Goal: Task Accomplishment & Management: Manage account settings

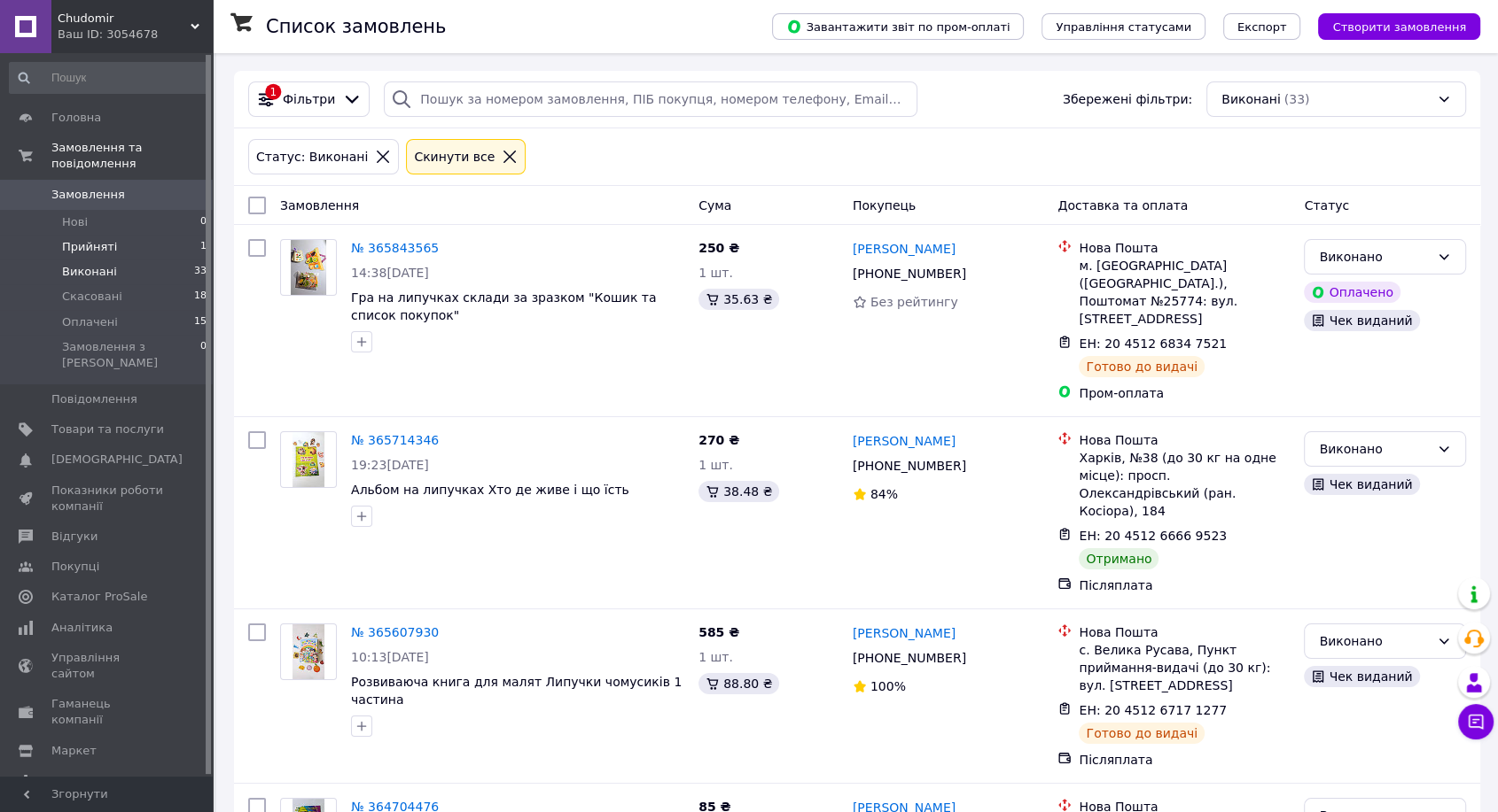
click at [130, 235] on li "Прийняті 1" at bounding box center [108, 247] width 217 height 25
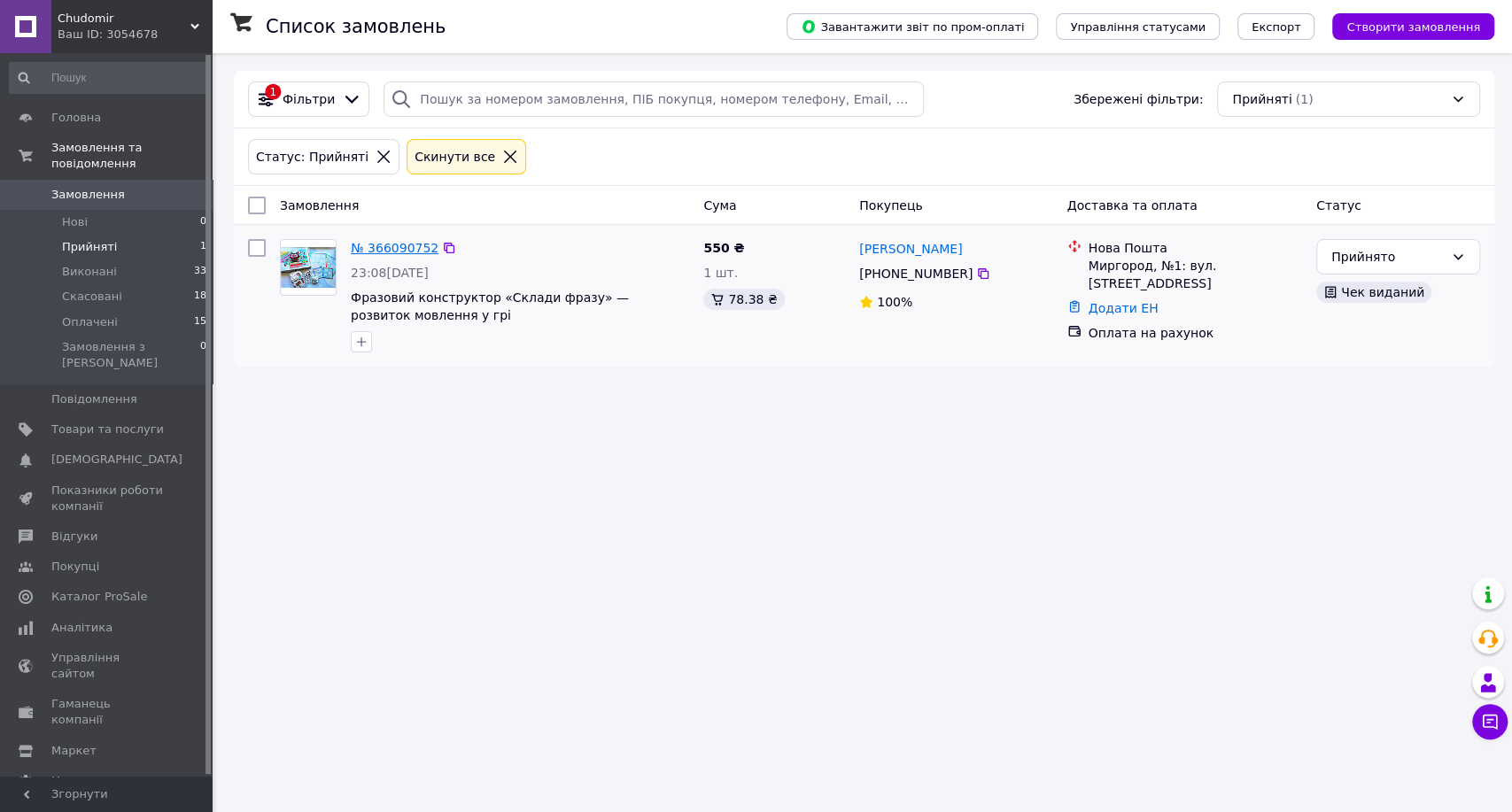
click at [405, 245] on link "№ 366090752" at bounding box center [394, 248] width 88 height 14
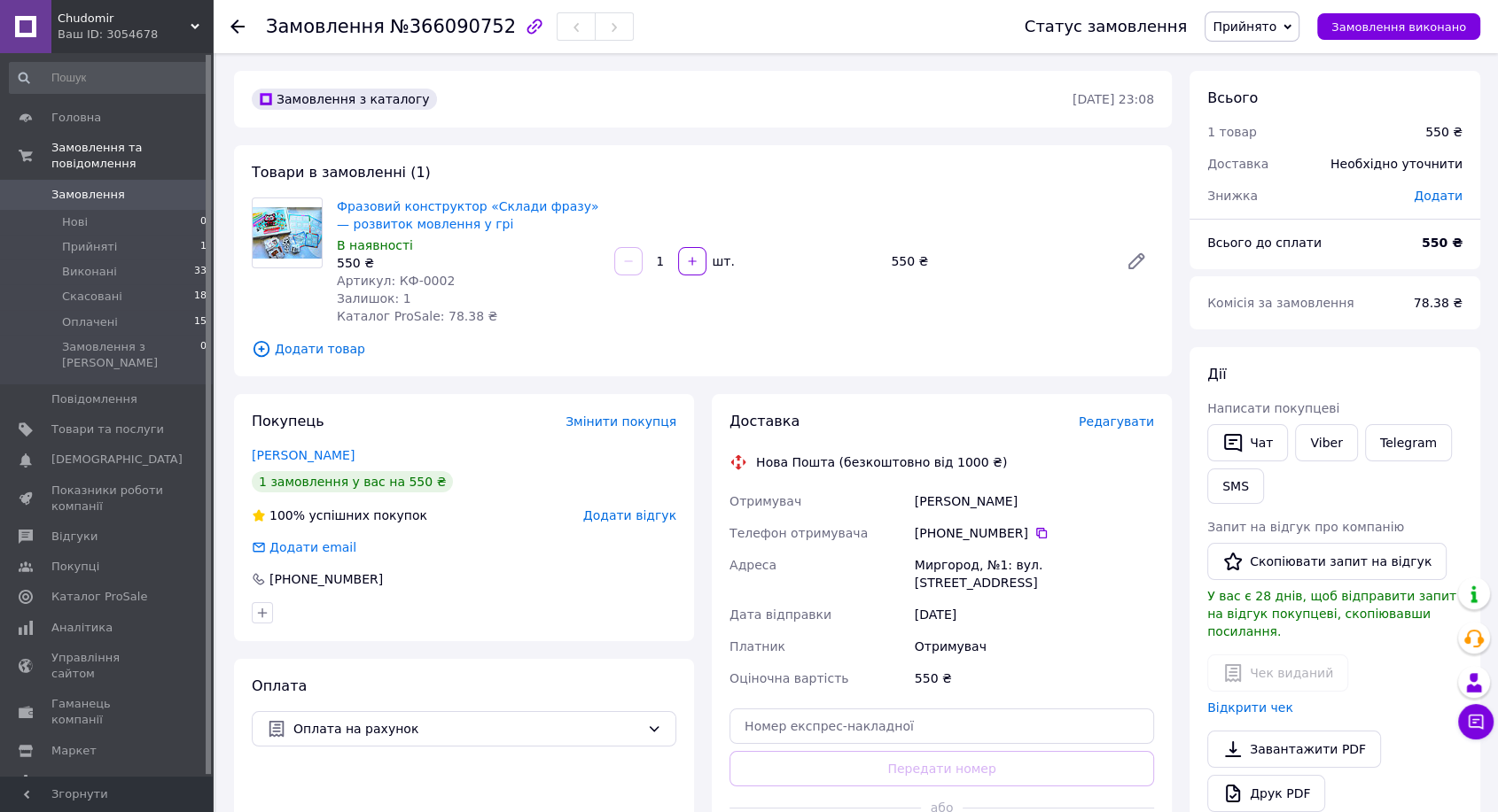
click at [1127, 425] on span "Редагувати" at bounding box center [1116, 421] width 75 height 14
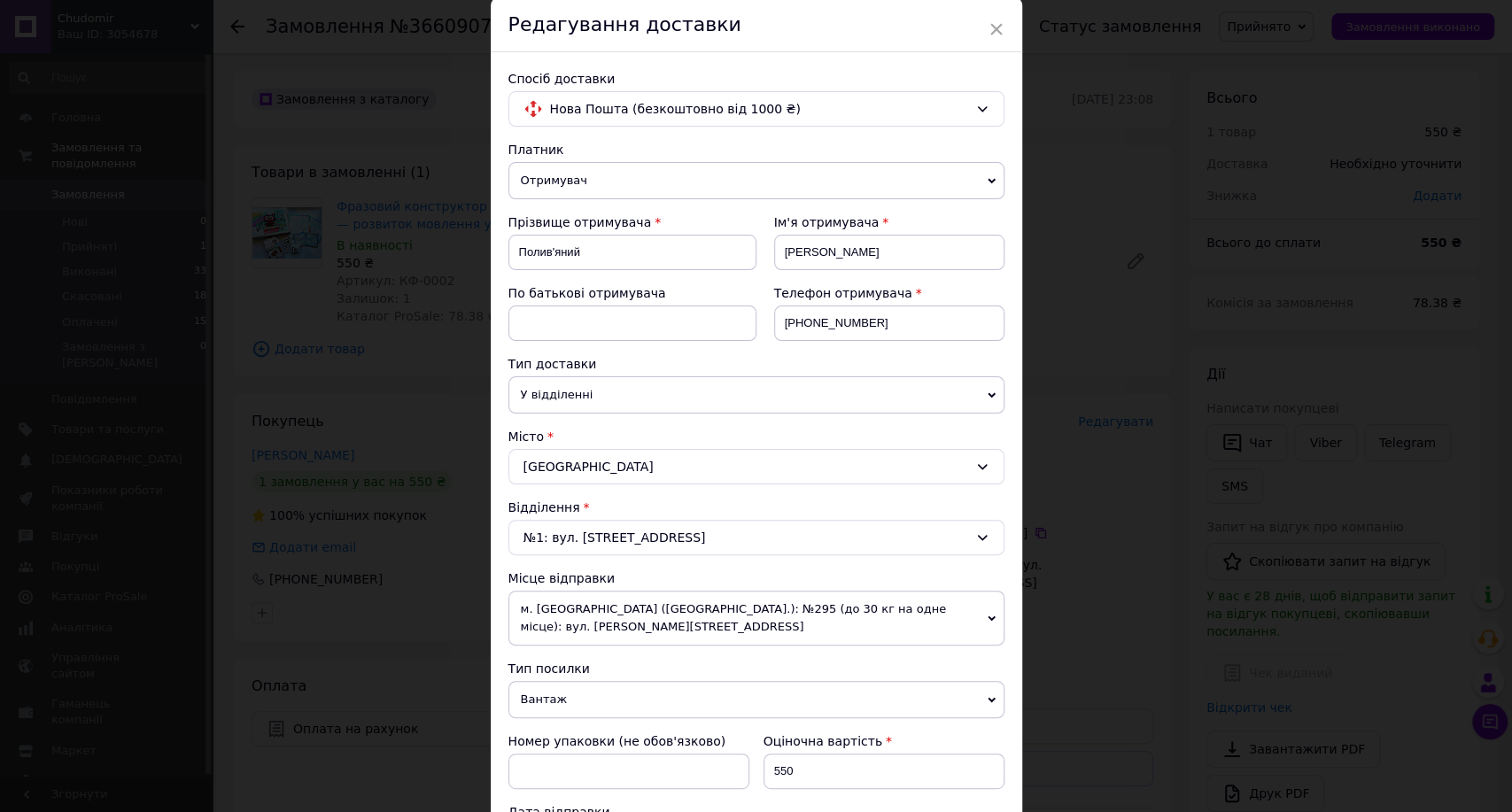
scroll to position [98, 0]
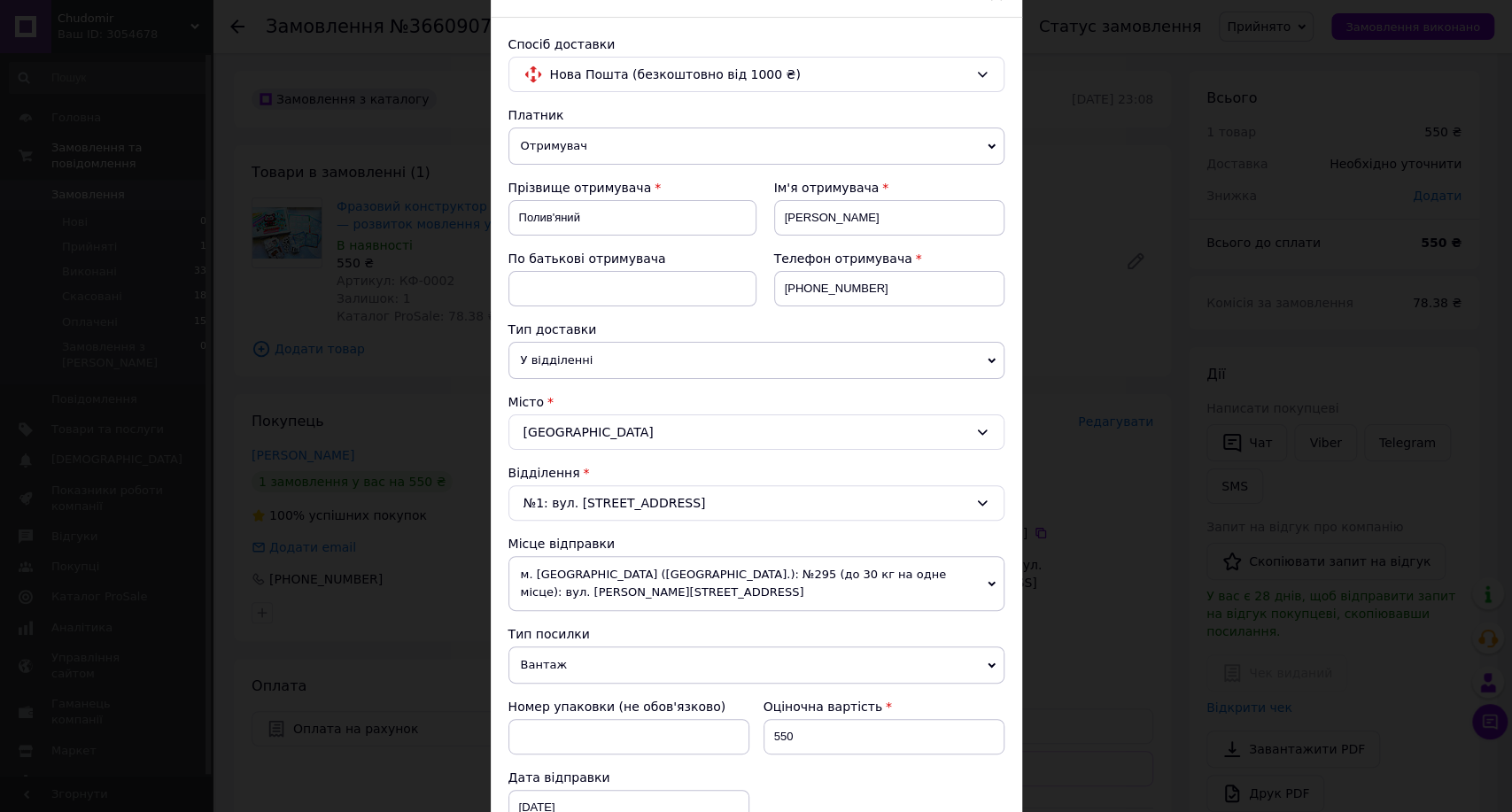
click at [755, 575] on span "м. [GEOGRAPHIC_DATA] ([GEOGRAPHIC_DATA].): №295 (до 30 кг на одне місце): вул. …" at bounding box center [757, 583] width 496 height 55
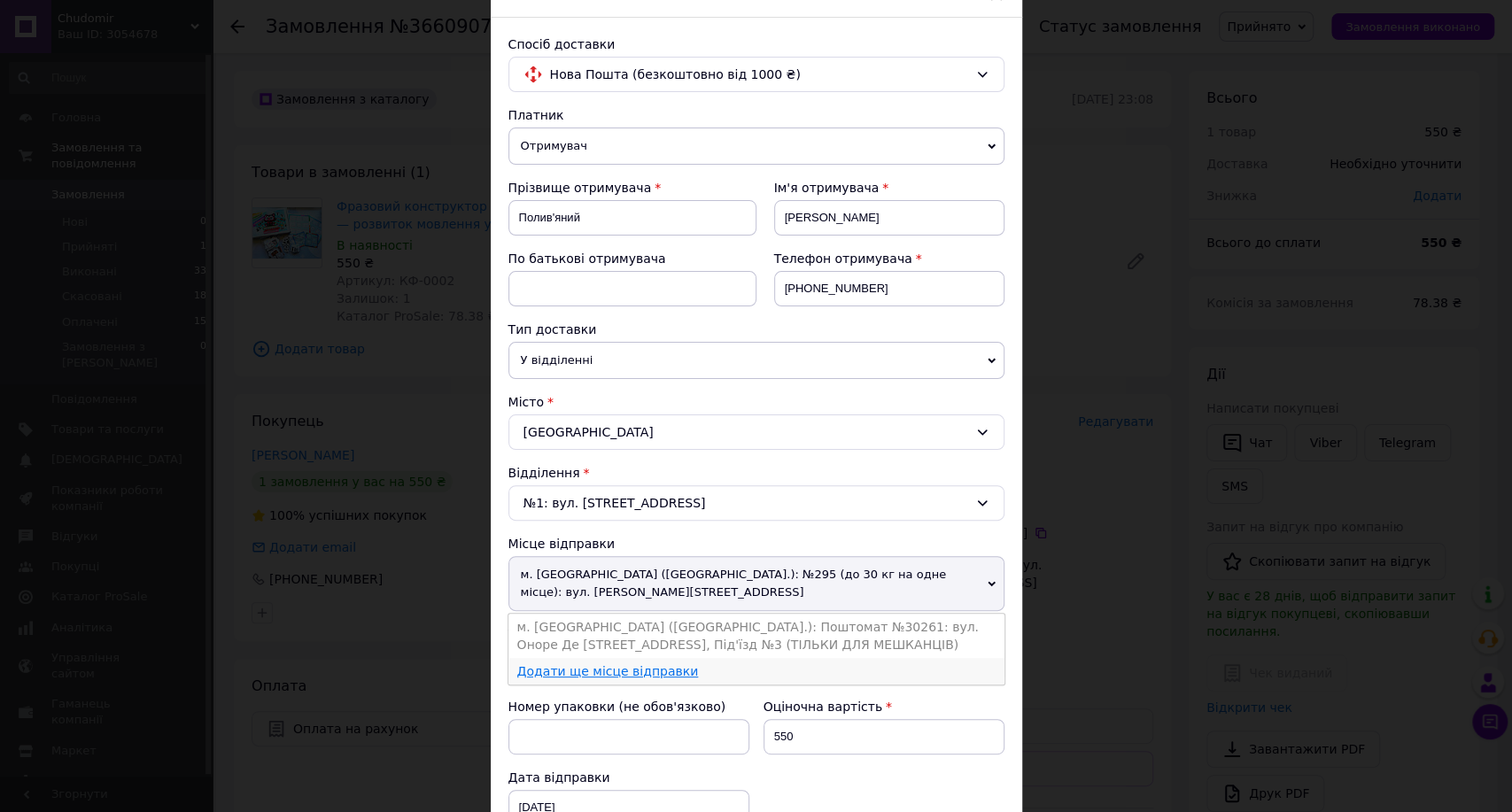
click at [617, 664] on link "Додати ще місце відправки" at bounding box center [608, 671] width 182 height 14
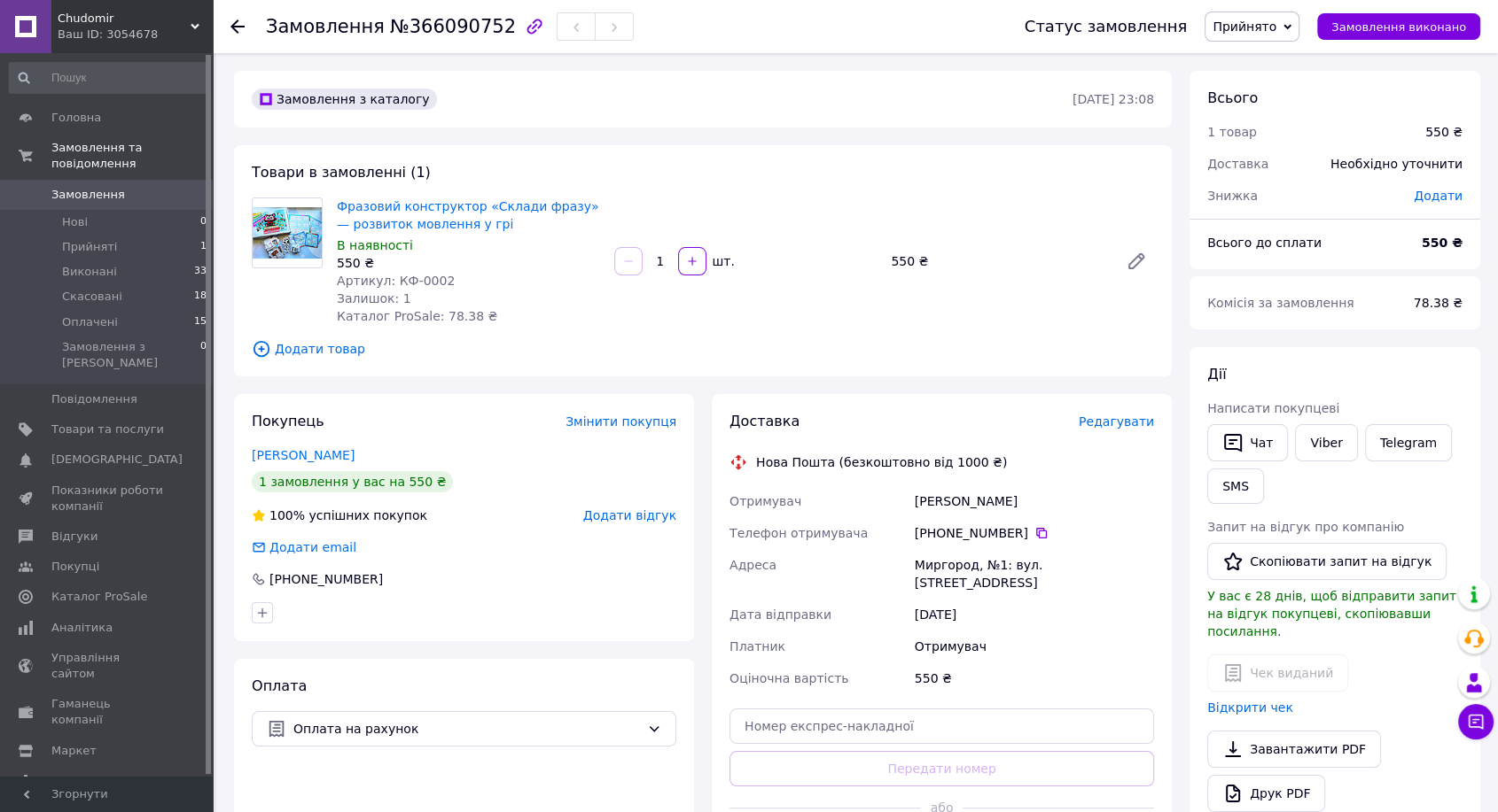
click at [1099, 416] on span "Редагувати" at bounding box center [1116, 421] width 75 height 14
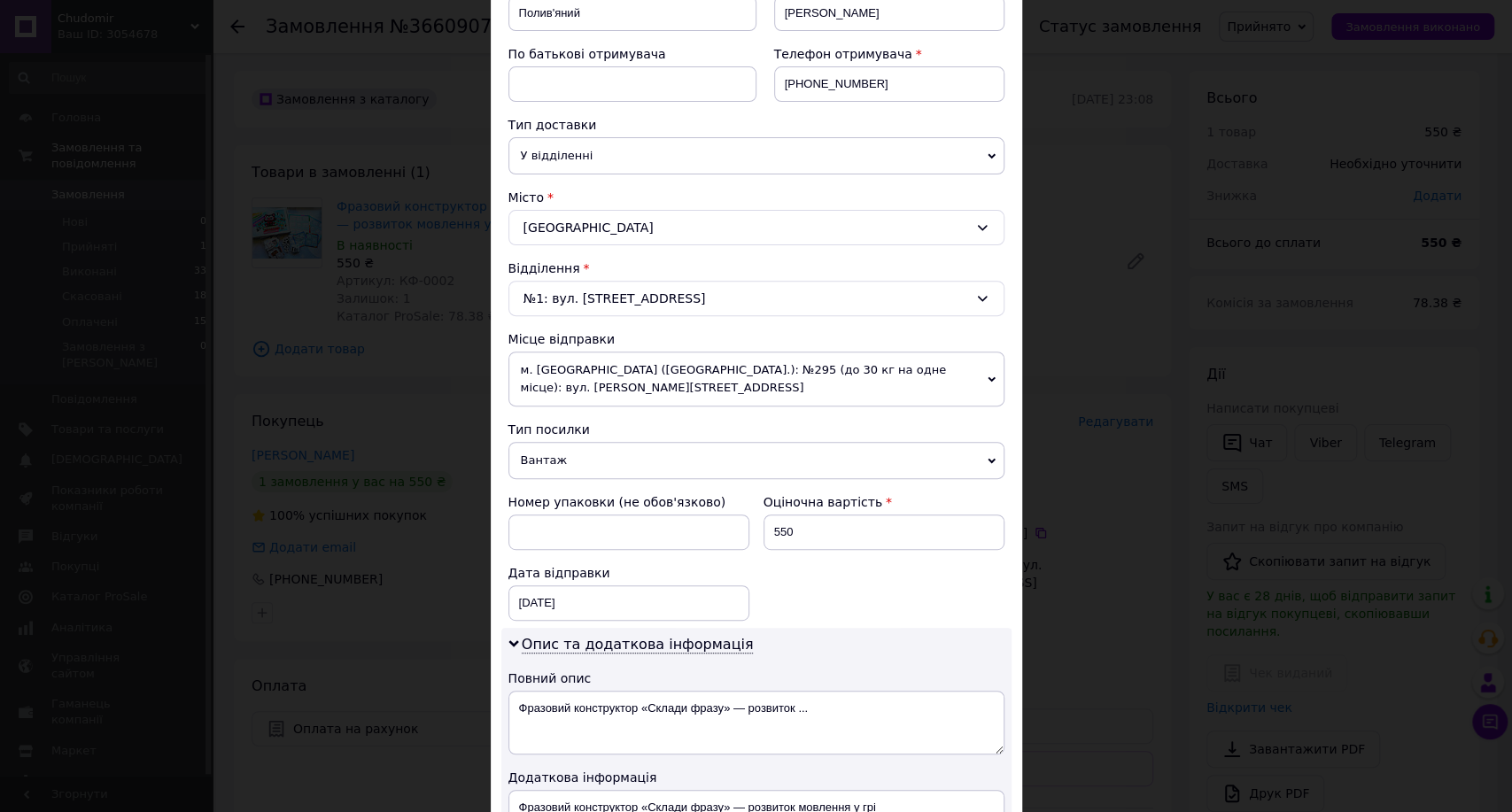
scroll to position [393, 0]
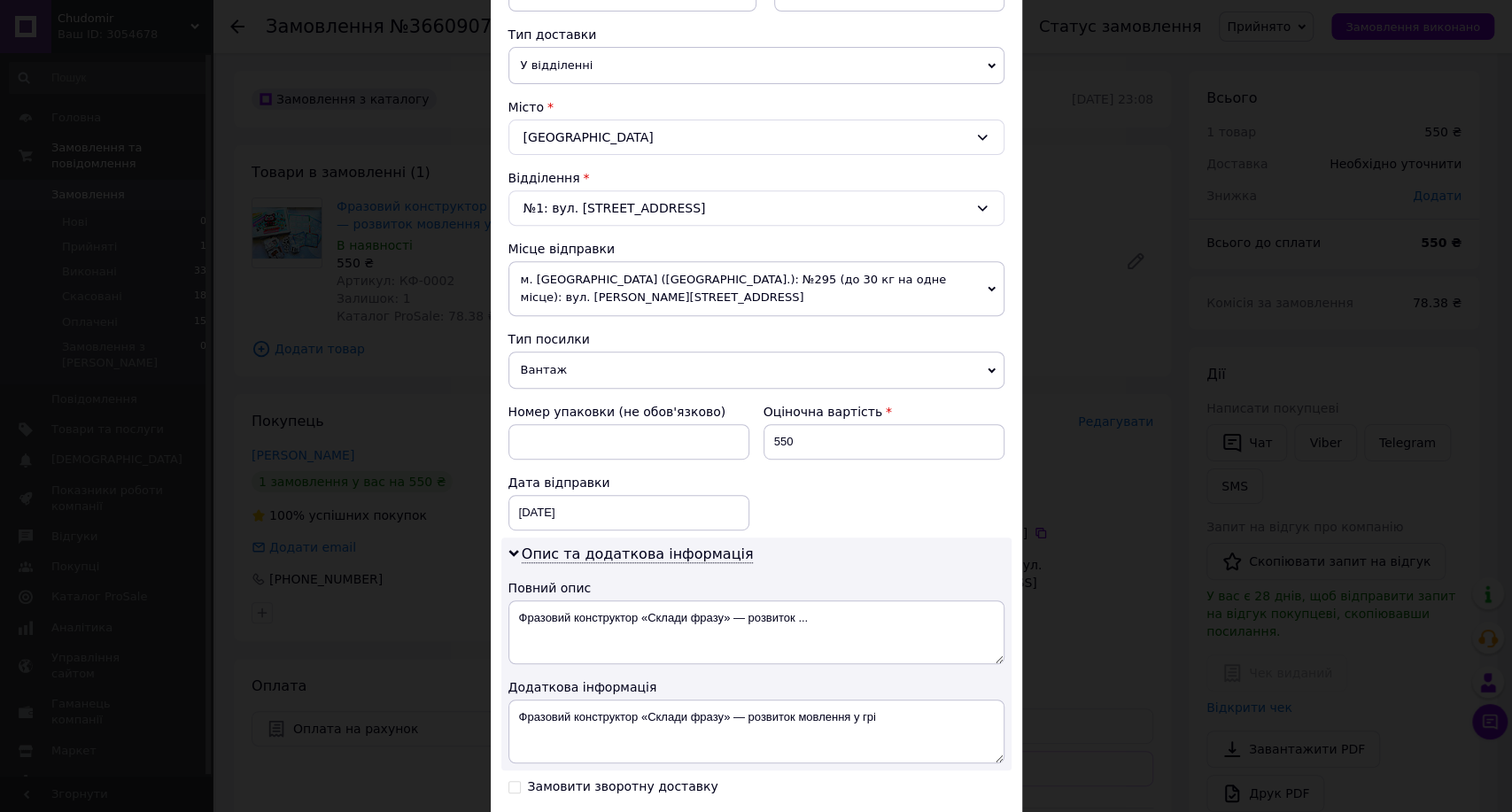
click at [786, 290] on span "м. [GEOGRAPHIC_DATA] ([GEOGRAPHIC_DATA].): №295 (до 30 кг на одне місце): вул. …" at bounding box center [757, 289] width 496 height 55
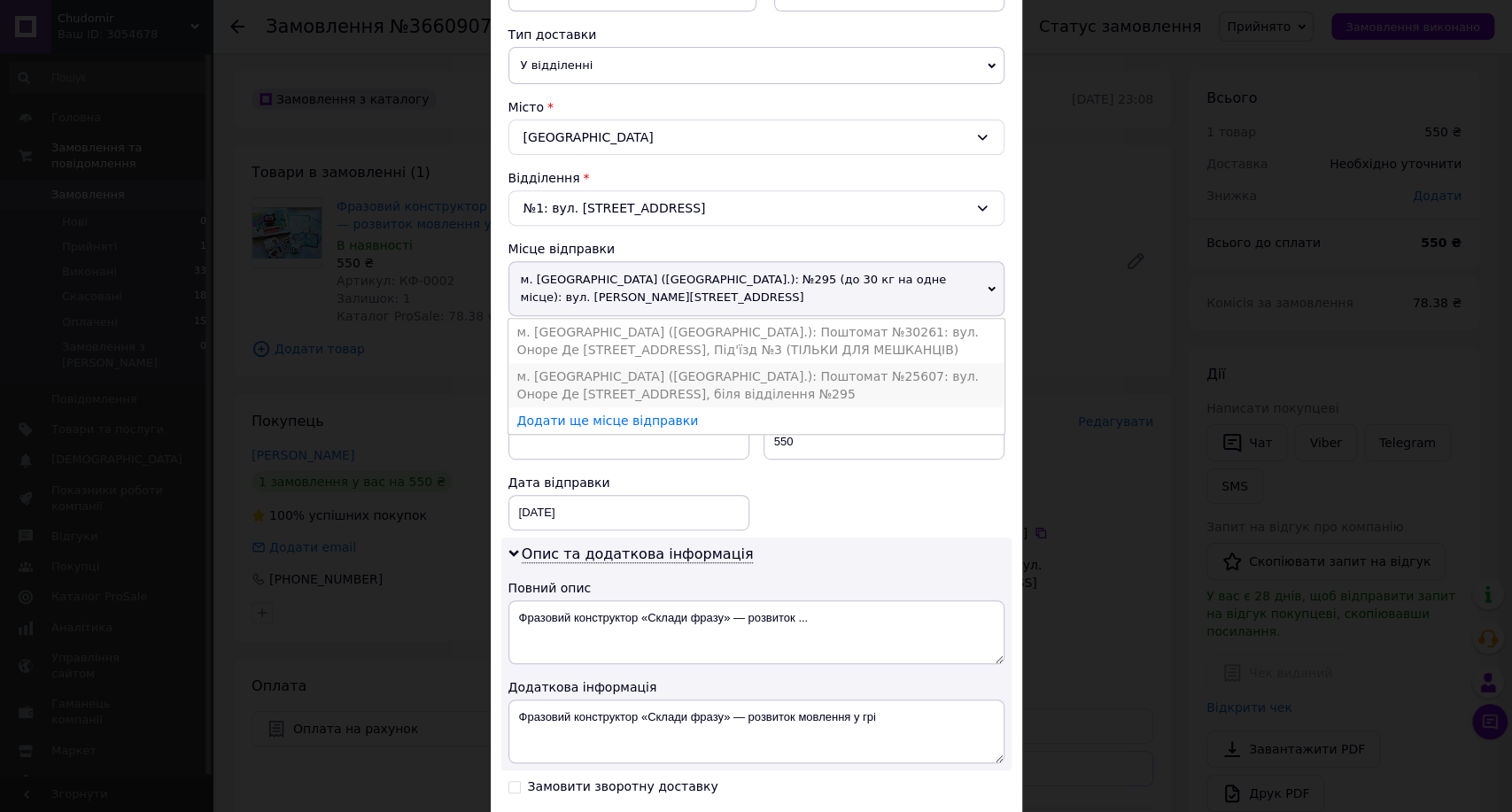
click at [719, 363] on li "м. [GEOGRAPHIC_DATA] ([GEOGRAPHIC_DATA].): Поштомат №25607: вул. Оноре Де [STRE…" at bounding box center [757, 385] width 496 height 44
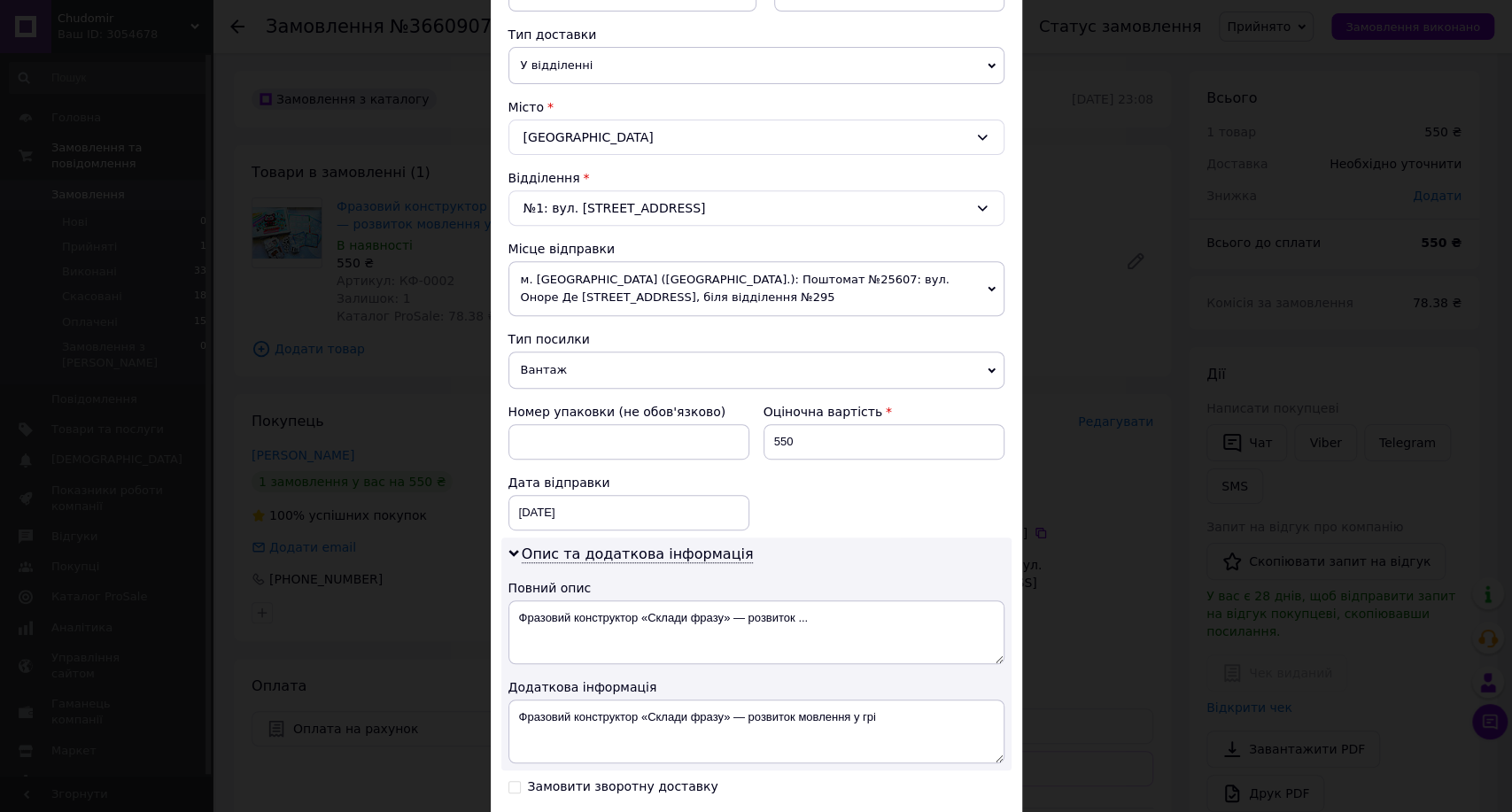
click at [709, 372] on span "Вантаж" at bounding box center [757, 370] width 496 height 38
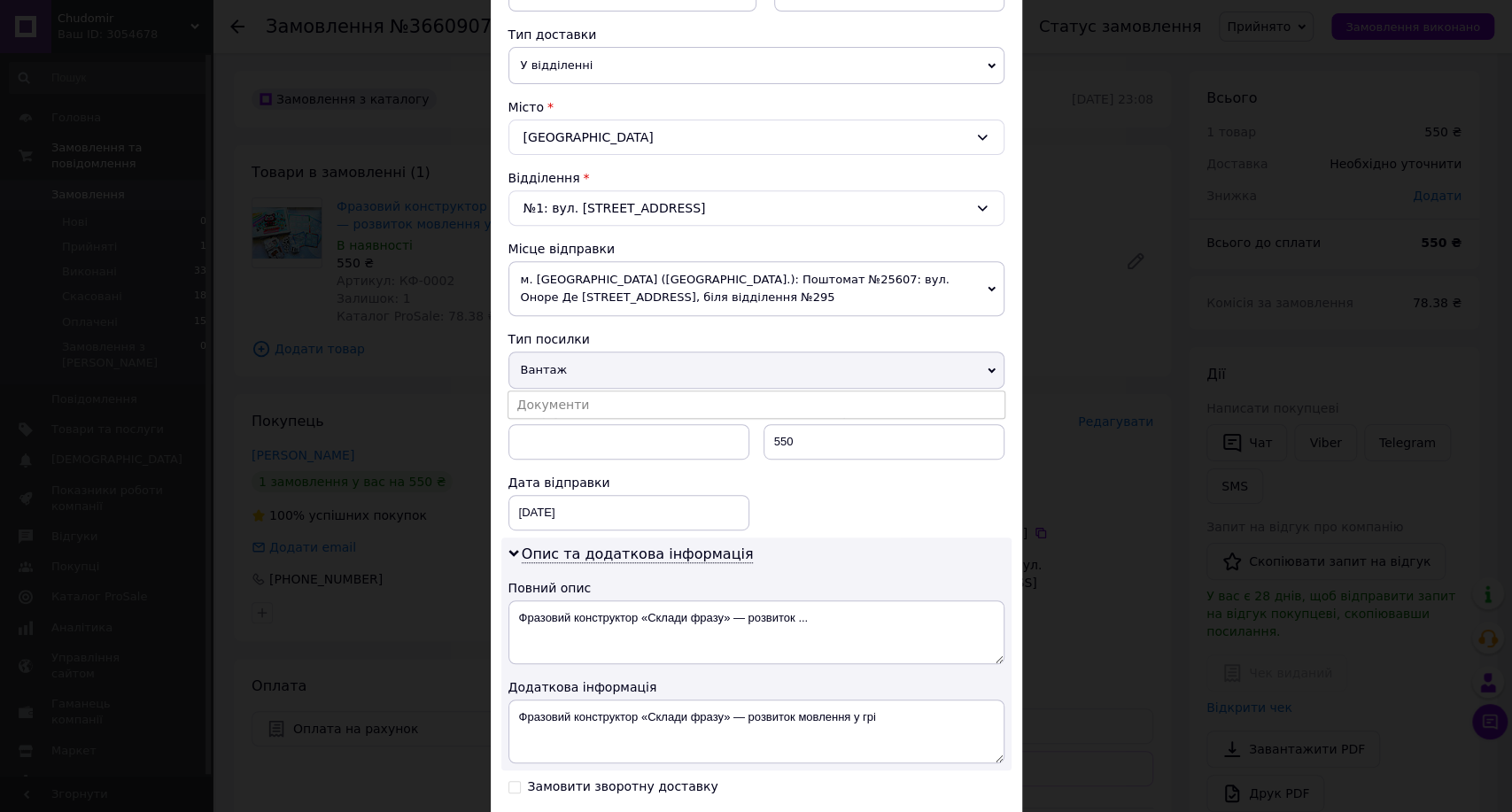
click at [709, 372] on span "Вантаж" at bounding box center [757, 370] width 496 height 38
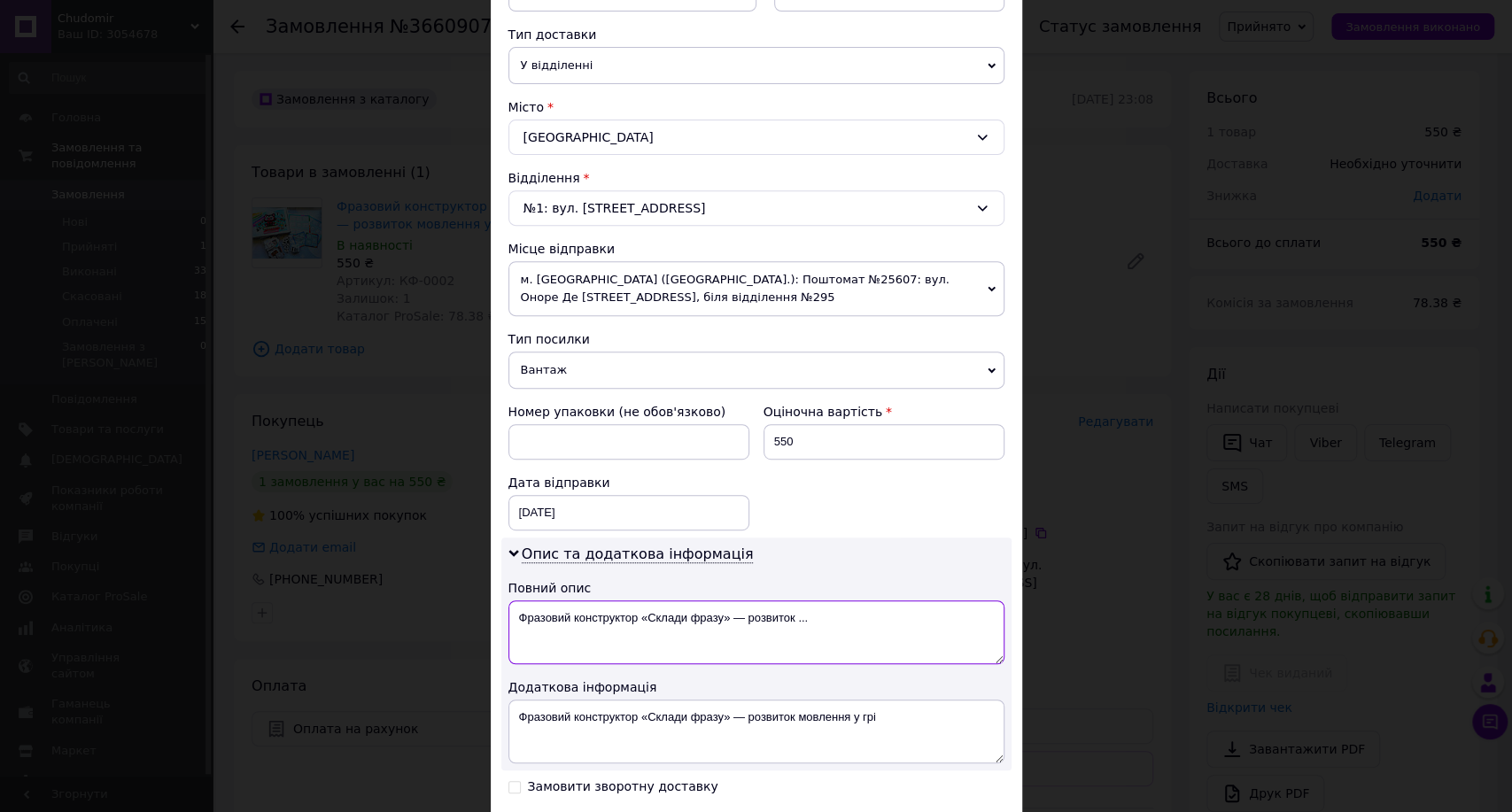
drag, startPoint x: 745, startPoint y: 621, endPoint x: 840, endPoint y: 617, distance: 95.1
click at [840, 617] on textarea "Фразовий конструктор «Склади фразу» — розвиток ..." at bounding box center [757, 632] width 496 height 64
type textarea "Фразовий конструктор «Склади фразу»"
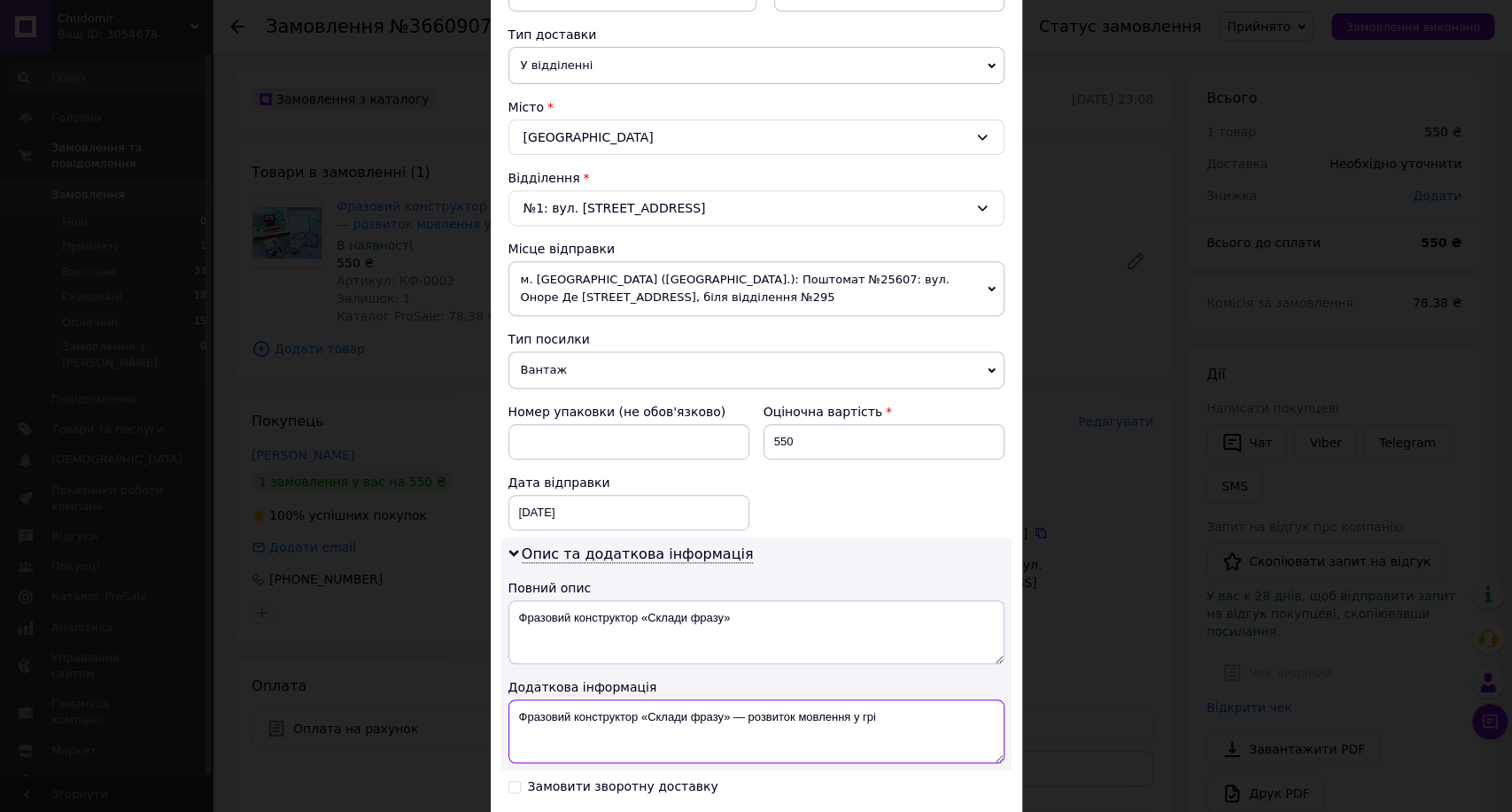
drag, startPoint x: 844, startPoint y: 709, endPoint x: 734, endPoint y: 700, distance: 110.4
click at [734, 700] on textarea "Фразовий конструктор «Склади фразу» — розвиток мовлення у грі" at bounding box center [757, 732] width 496 height 64
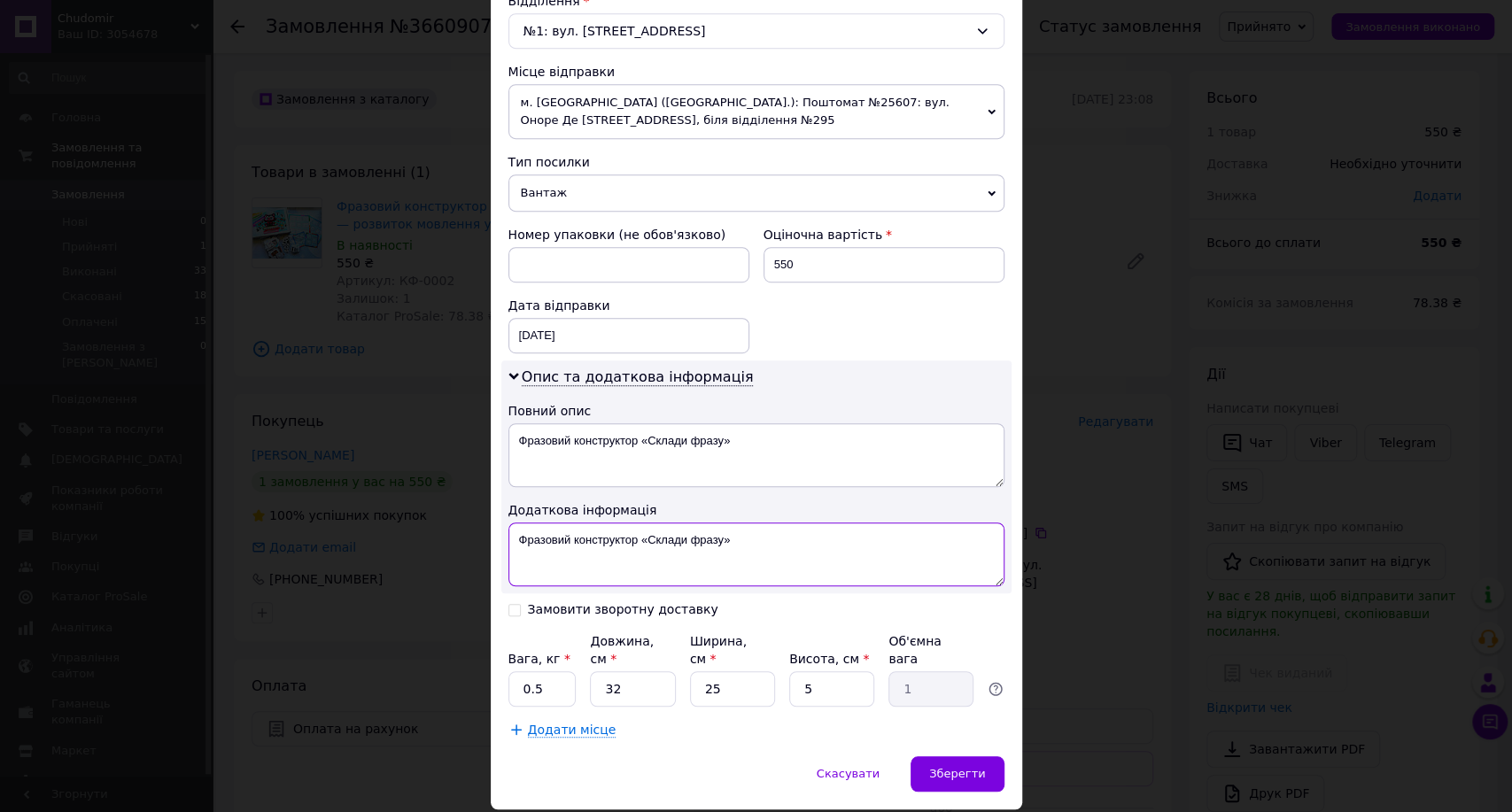
scroll to position [608, 0]
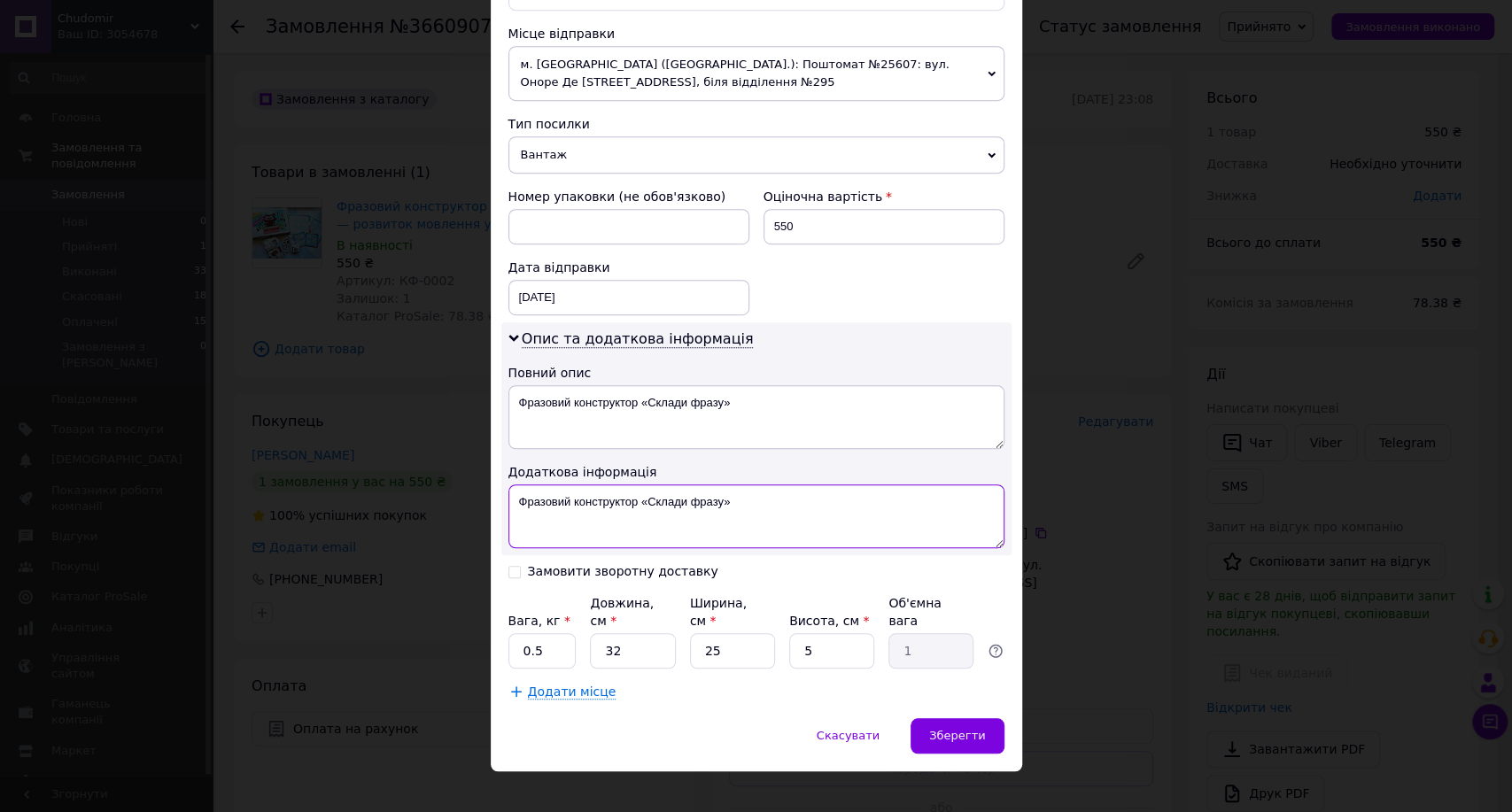
type textarea "Фразовий конструктор «Склади фразу»"
click at [666, 633] on input "32" at bounding box center [632, 651] width 85 height 36
type input "3"
type input "0.1"
type input "34"
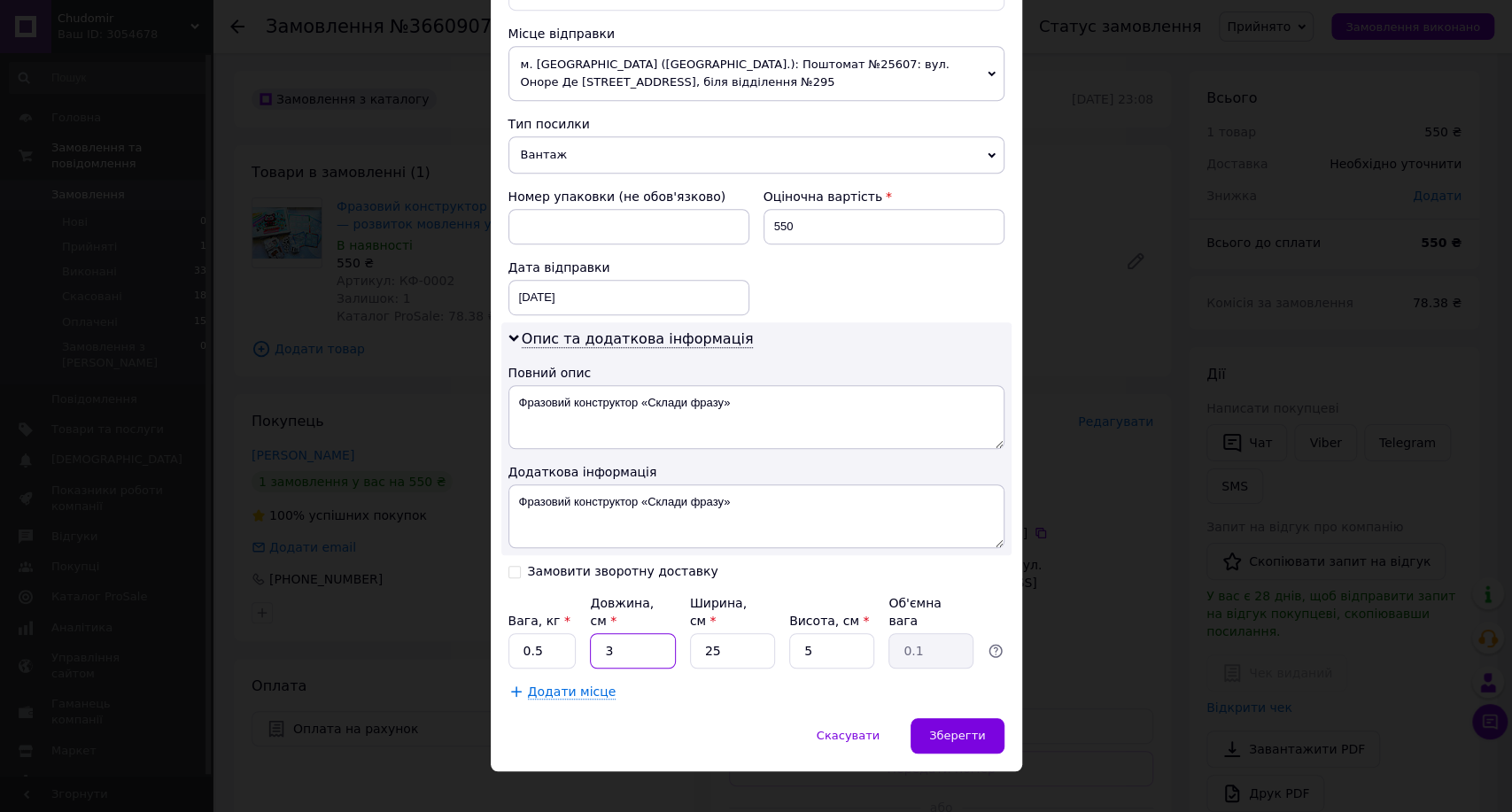
type input "1.06"
type input "3"
type input "0.1"
type input "33"
type input "1.03"
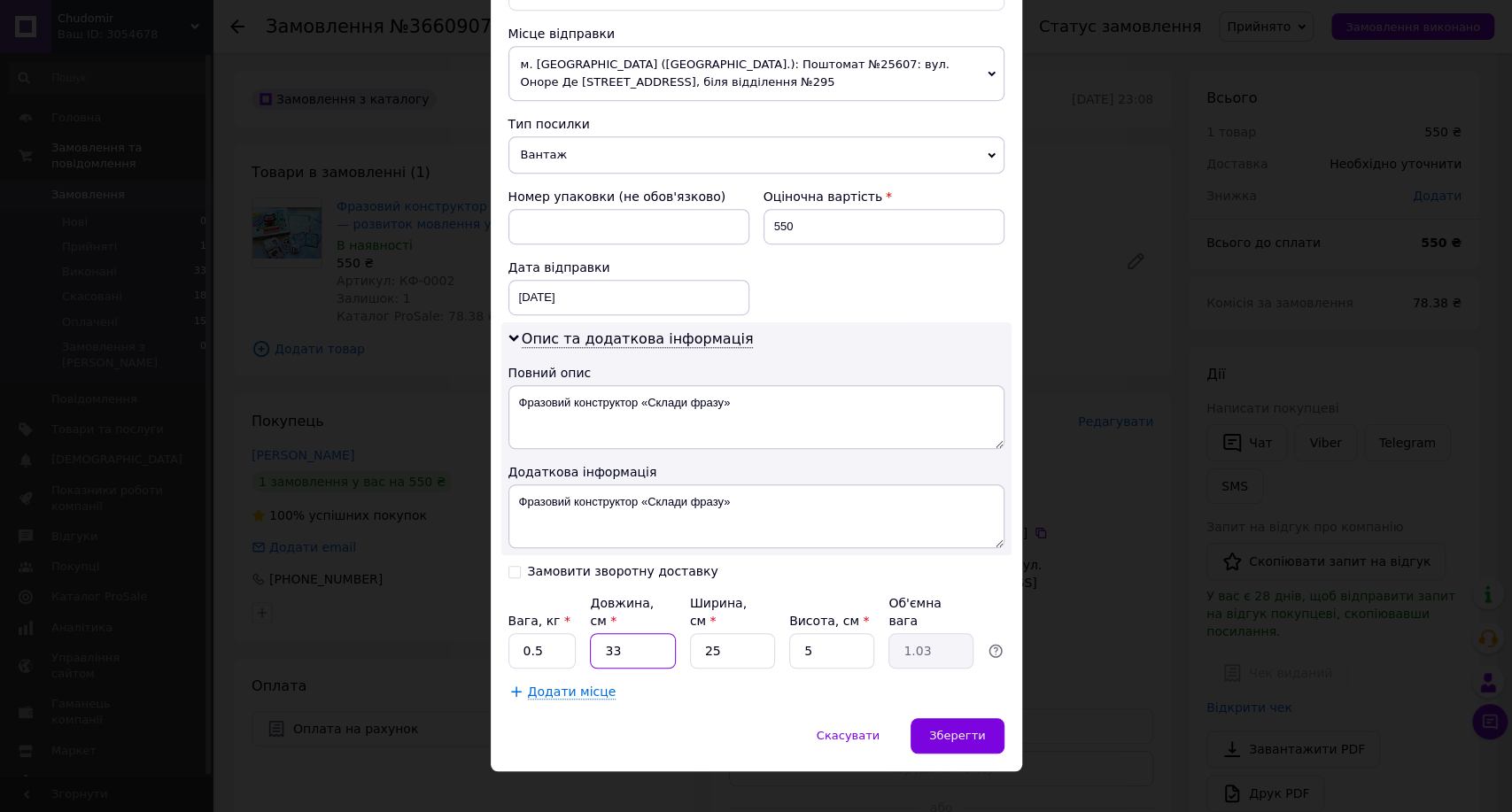
type input "3"
type input "0.1"
type input "32"
type input "1"
click at [664, 683] on div "Додати місце" at bounding box center [757, 691] width 496 height 17
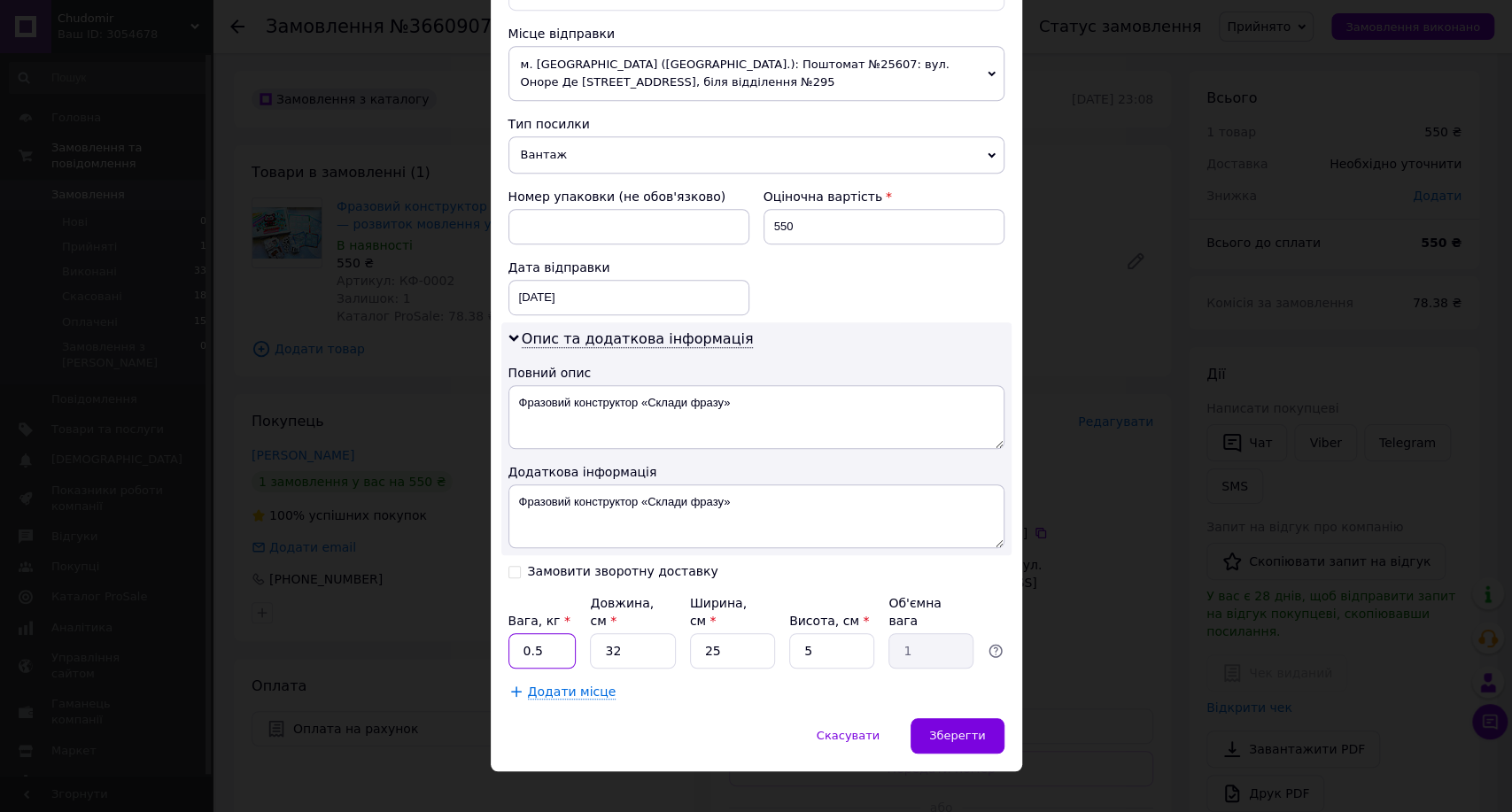
drag, startPoint x: 559, startPoint y: 620, endPoint x: 468, endPoint y: 631, distance: 91.7
click at [468, 631] on div "× Редагування доставки Спосіб доставки Нова Пошта (безкоштовно від 1000 ₴) Плат…" at bounding box center [756, 406] width 1512 height 812
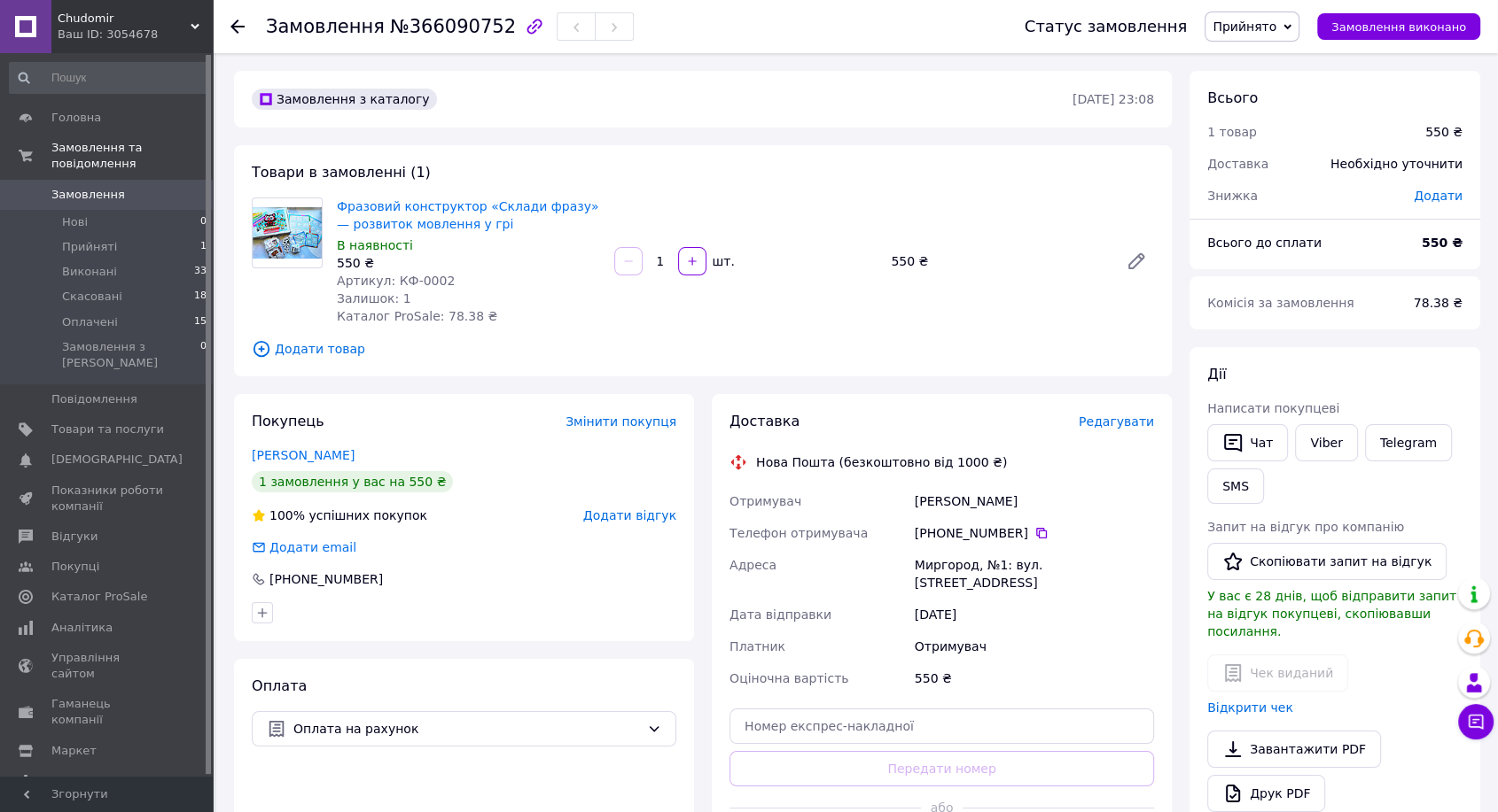
click at [1114, 414] on span "Редагувати" at bounding box center [1116, 421] width 75 height 14
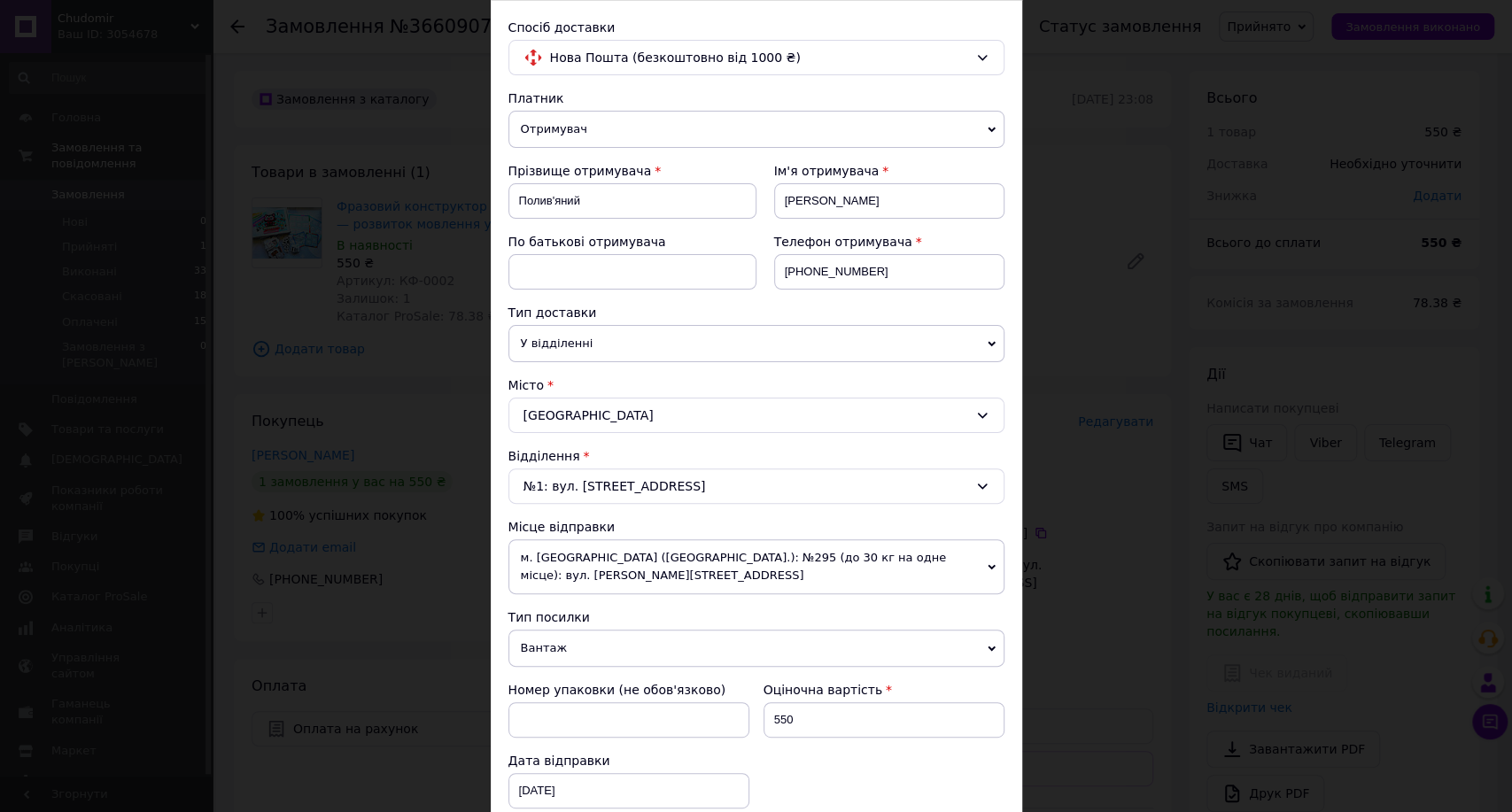
scroll to position [393, 0]
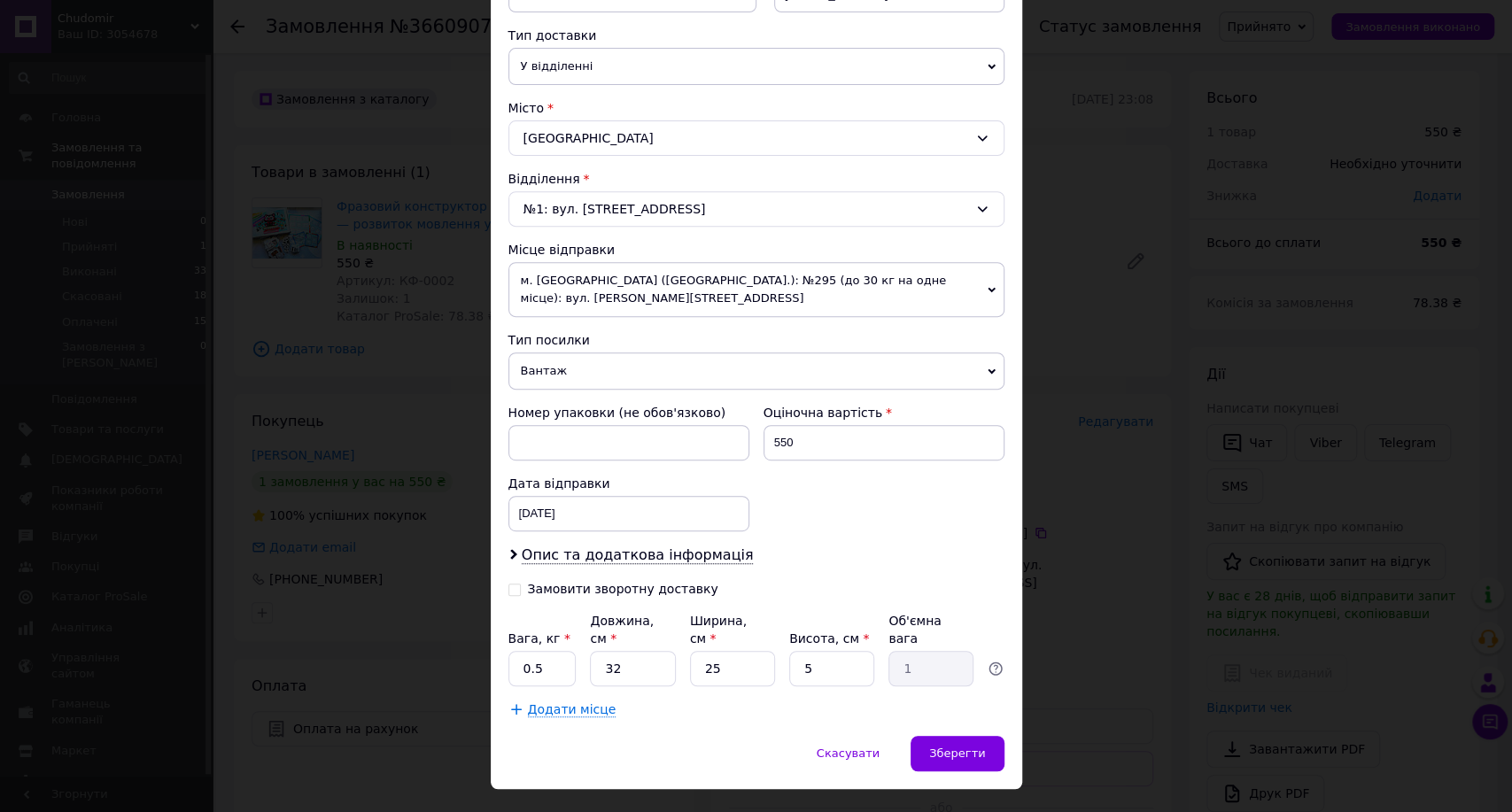
click at [702, 268] on span "м. [GEOGRAPHIC_DATA] ([GEOGRAPHIC_DATA].): №295 (до 30 кг на одне місце): вул. …" at bounding box center [757, 290] width 496 height 55
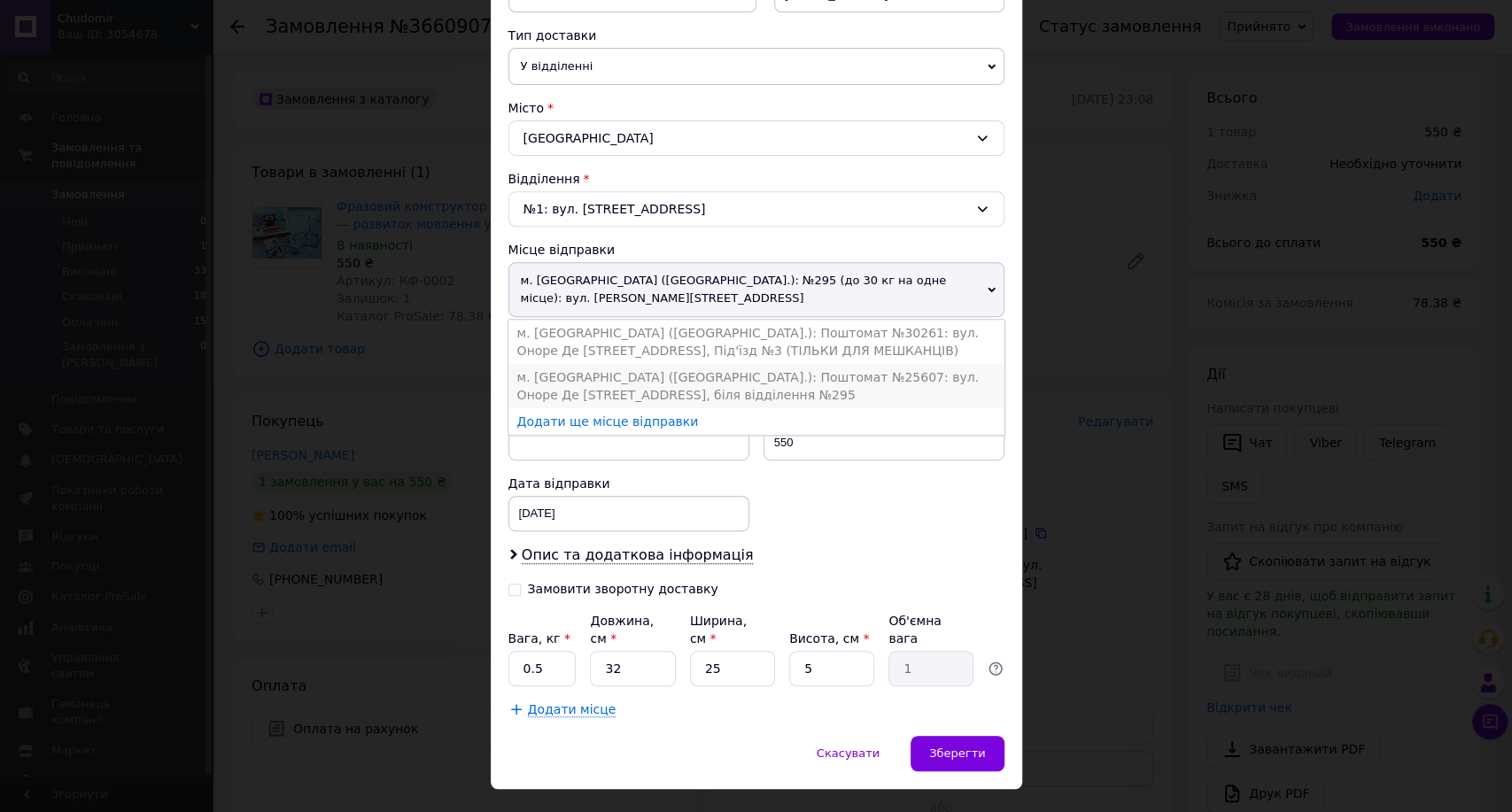
click at [744, 364] on li "м. [GEOGRAPHIC_DATA] ([GEOGRAPHIC_DATA].): Поштомат №25607: вул. Оноре Де [STRE…" at bounding box center [757, 386] width 496 height 44
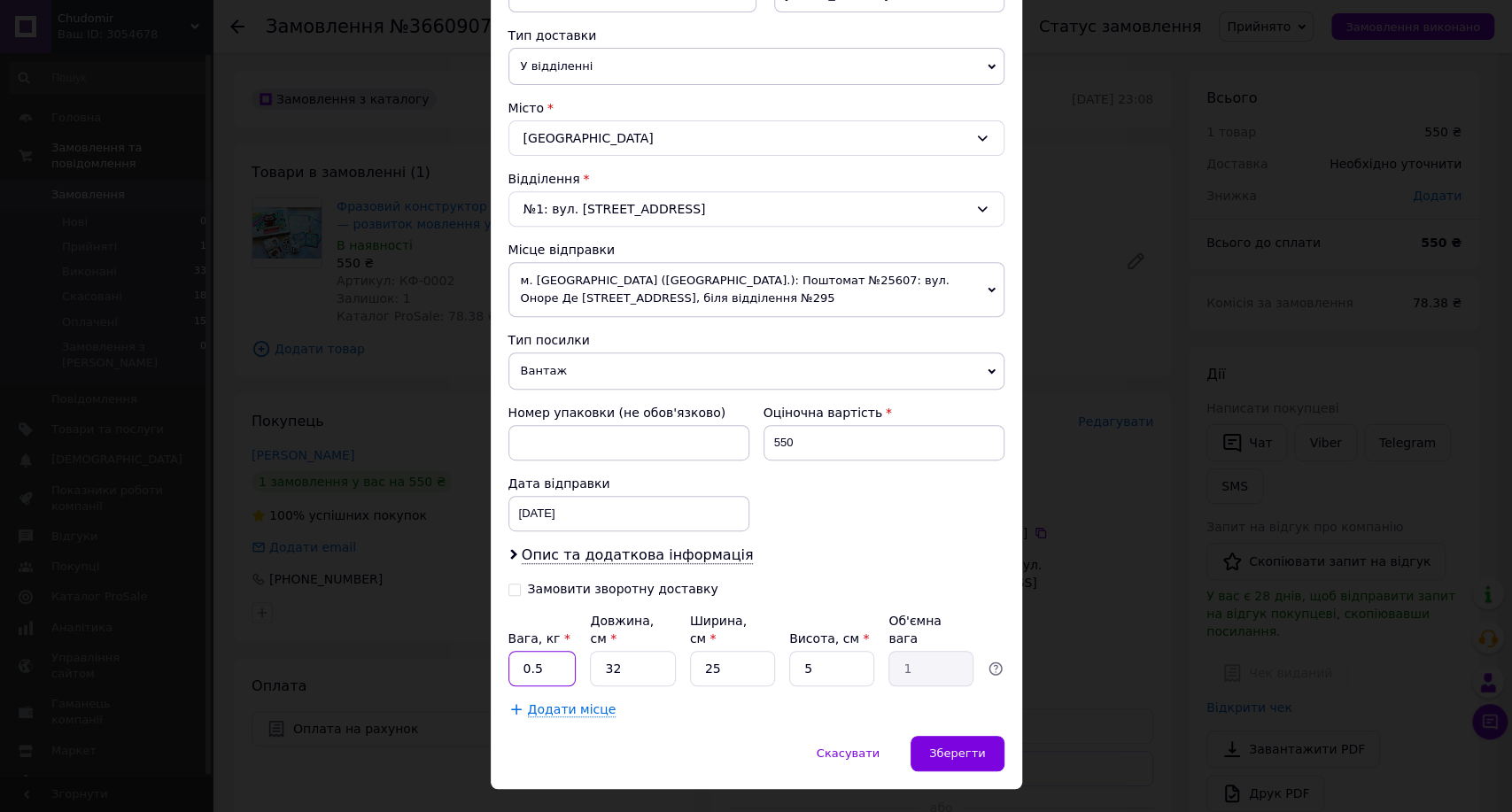
drag, startPoint x: 546, startPoint y: 650, endPoint x: 502, endPoint y: 657, distance: 44.6
click at [502, 657] on div "Спосіб доставки Нова Пошта (безкоштовно від 1000 ₴) Платник Отримувач Відправни…" at bounding box center [756, 230] width 532 height 1013
type input "1"
click at [675, 678] on div "Платник Отримувач Відправник Прізвище отримувача [PERSON_NAME] отримувача [PERS…" at bounding box center [757, 265] width 496 height 907
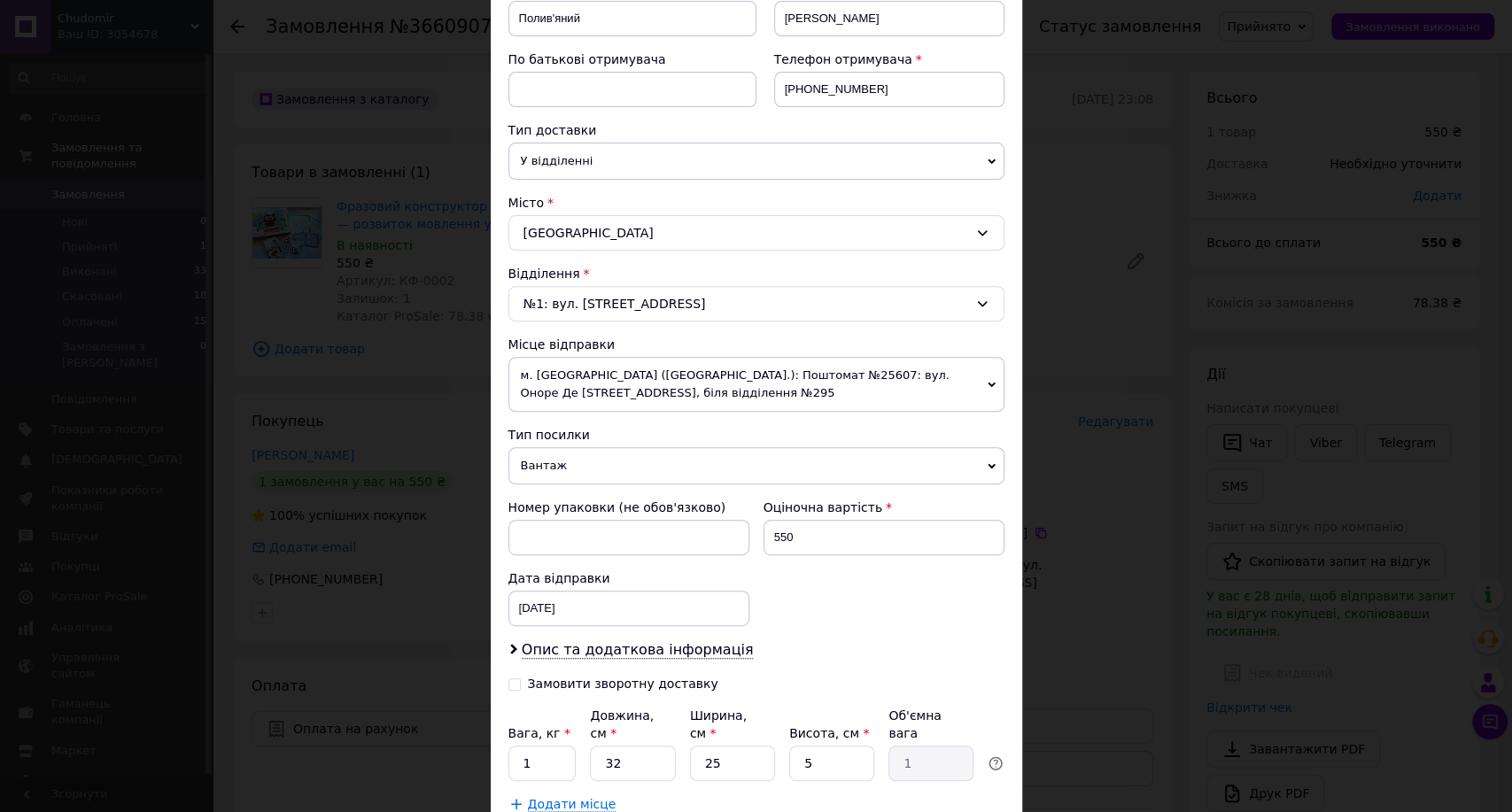
scroll to position [410, 0]
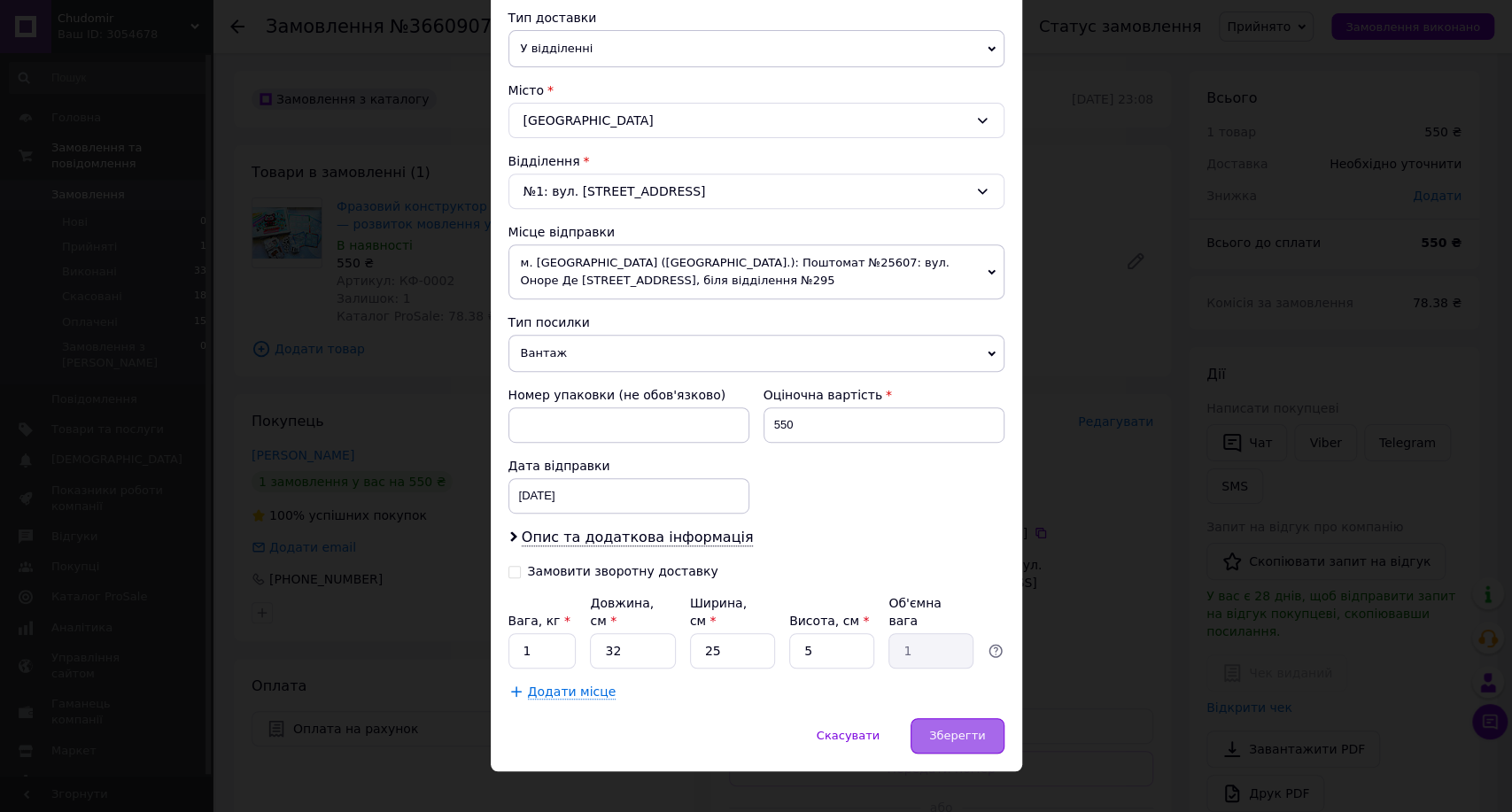
click at [956, 729] on span "Зберегти" at bounding box center [958, 736] width 56 height 14
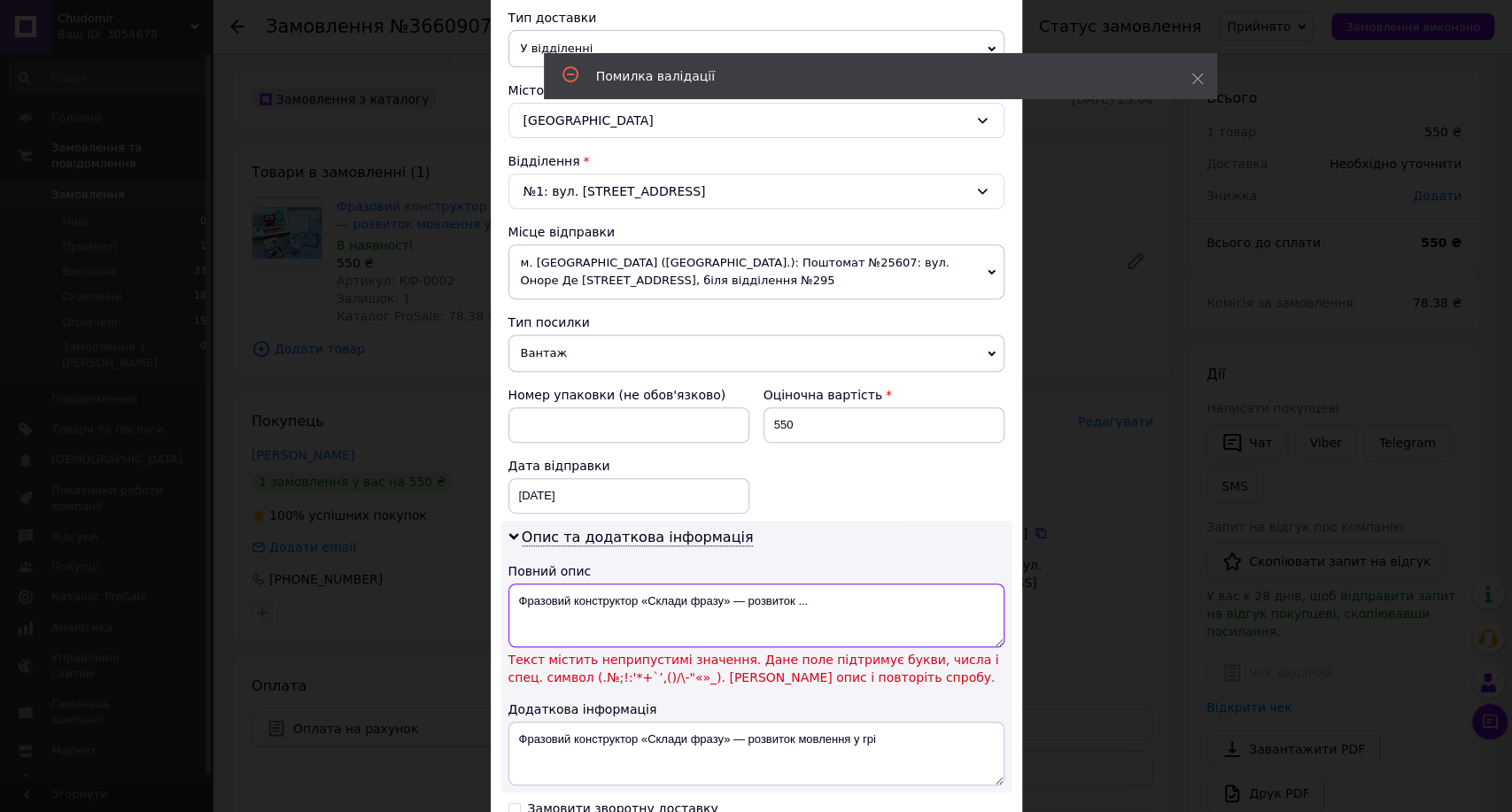
drag, startPoint x: 836, startPoint y: 593, endPoint x: 742, endPoint y: 611, distance: 95.7
click at [742, 611] on textarea "Фразовий конструктор «Склади фразу» — розвиток ..." at bounding box center [757, 616] width 496 height 64
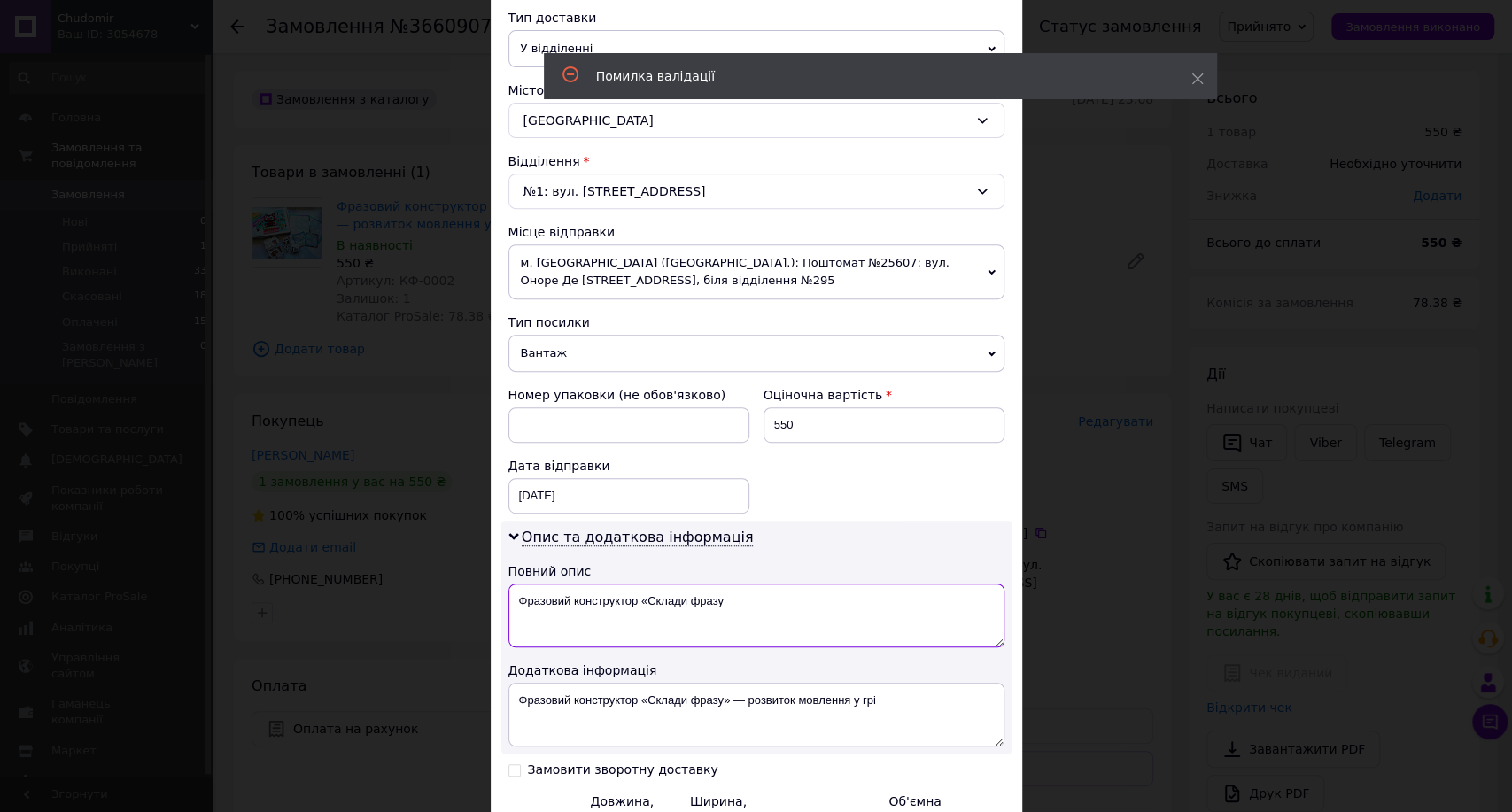
type textarea "Фразовий конструктор «Склади фразу"
drag, startPoint x: 742, startPoint y: 698, endPoint x: 938, endPoint y: 689, distance: 196.2
click at [938, 689] on textarea "Фразовий конструктор «Склади фразу» — розвиток мовлення у грі" at bounding box center [757, 714] width 496 height 64
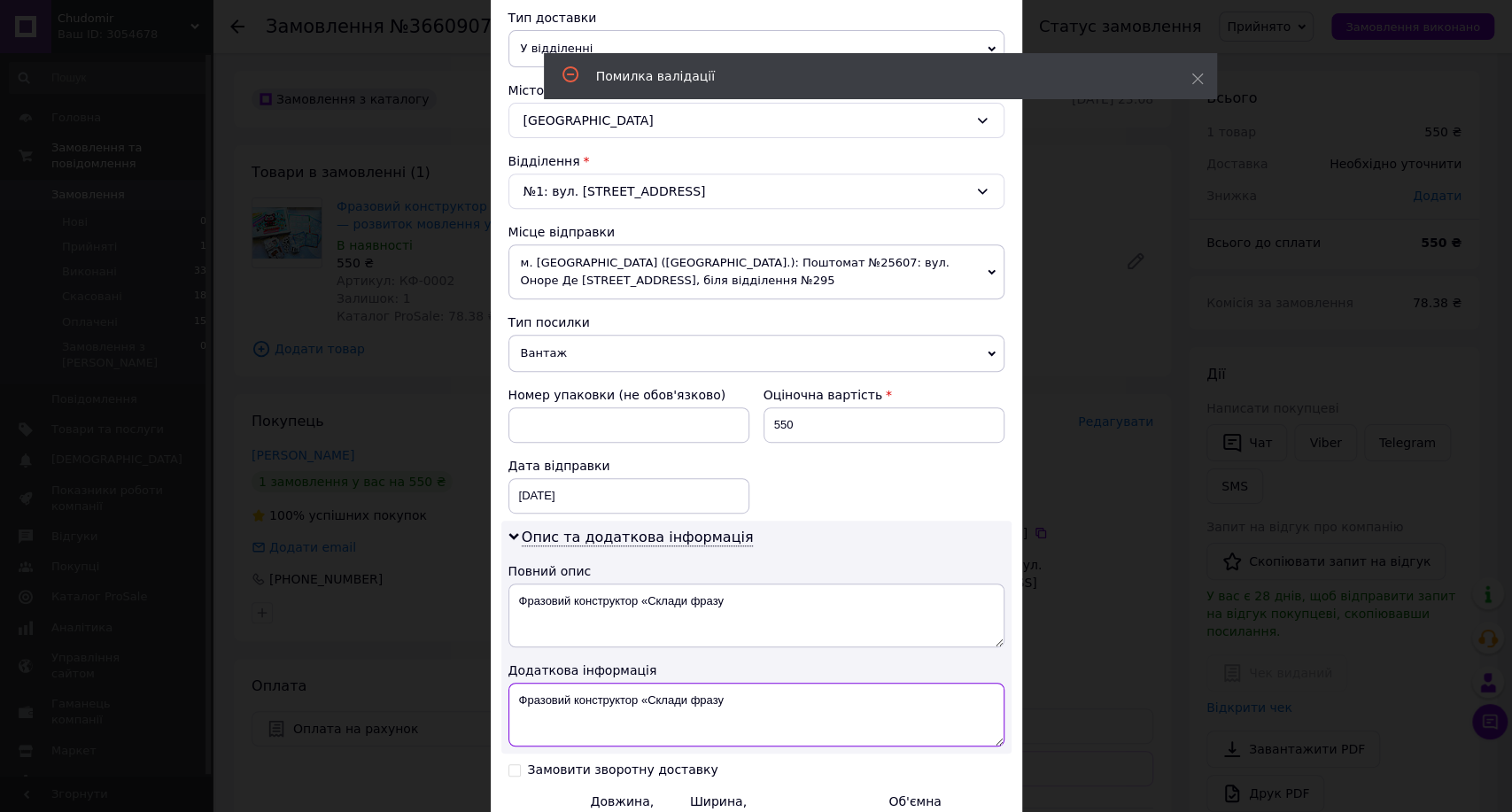
type textarea "Фразовий конструктор «Склади фразу"
click at [647, 596] on textarea "Фразовий конструктор «Склади фразу" at bounding box center [757, 616] width 496 height 64
type textarea "Фразовий конструктор Склади фразу"
click at [644, 704] on textarea "Фразовий конструктор «Склади фразу" at bounding box center [757, 714] width 496 height 64
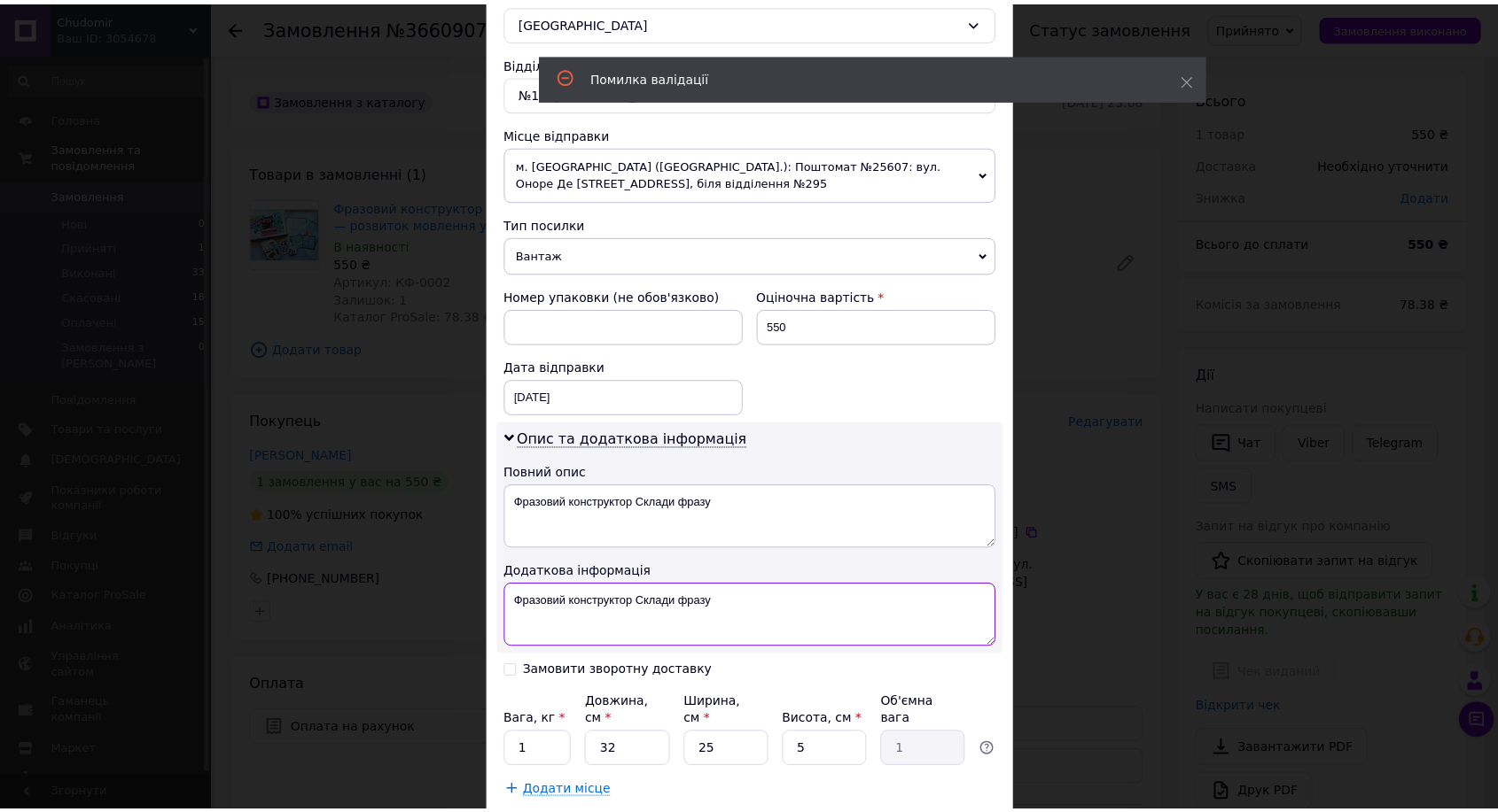
scroll to position [608, 0]
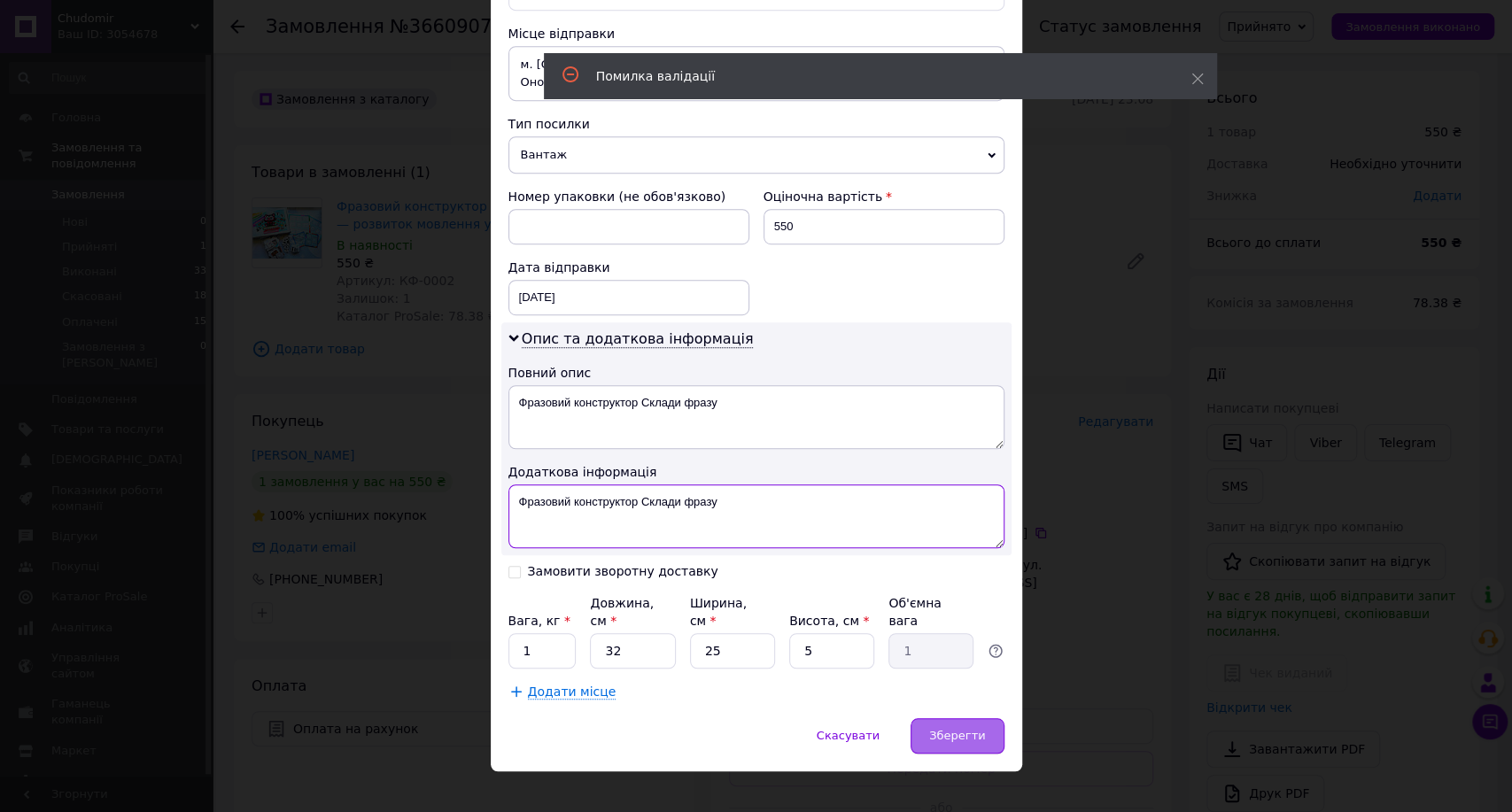
type textarea "Фразовий конструктор Склади фразу"
click at [949, 729] on span "Зберегти" at bounding box center [958, 736] width 56 height 14
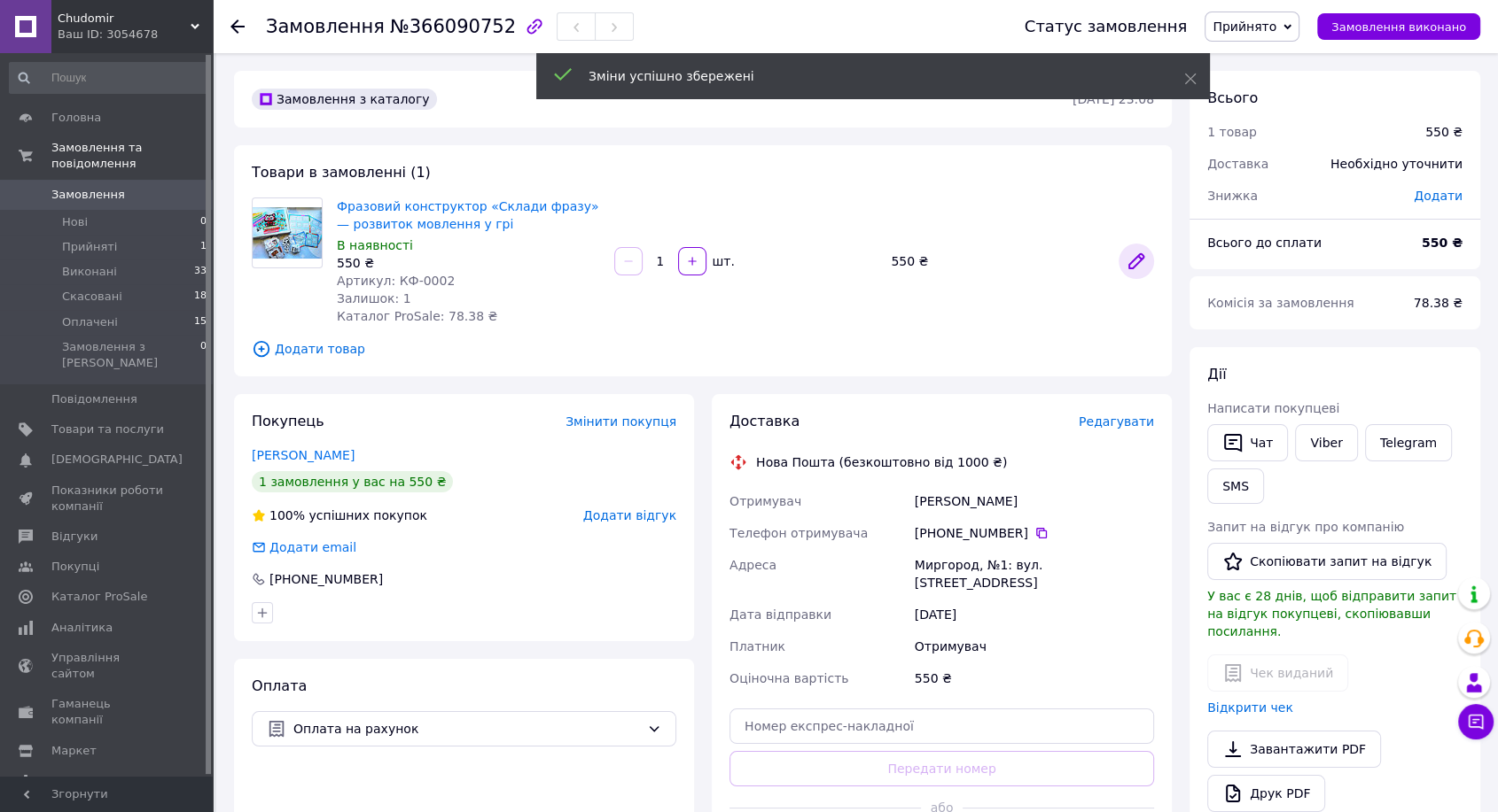
click at [1133, 253] on icon at bounding box center [1136, 262] width 21 height 21
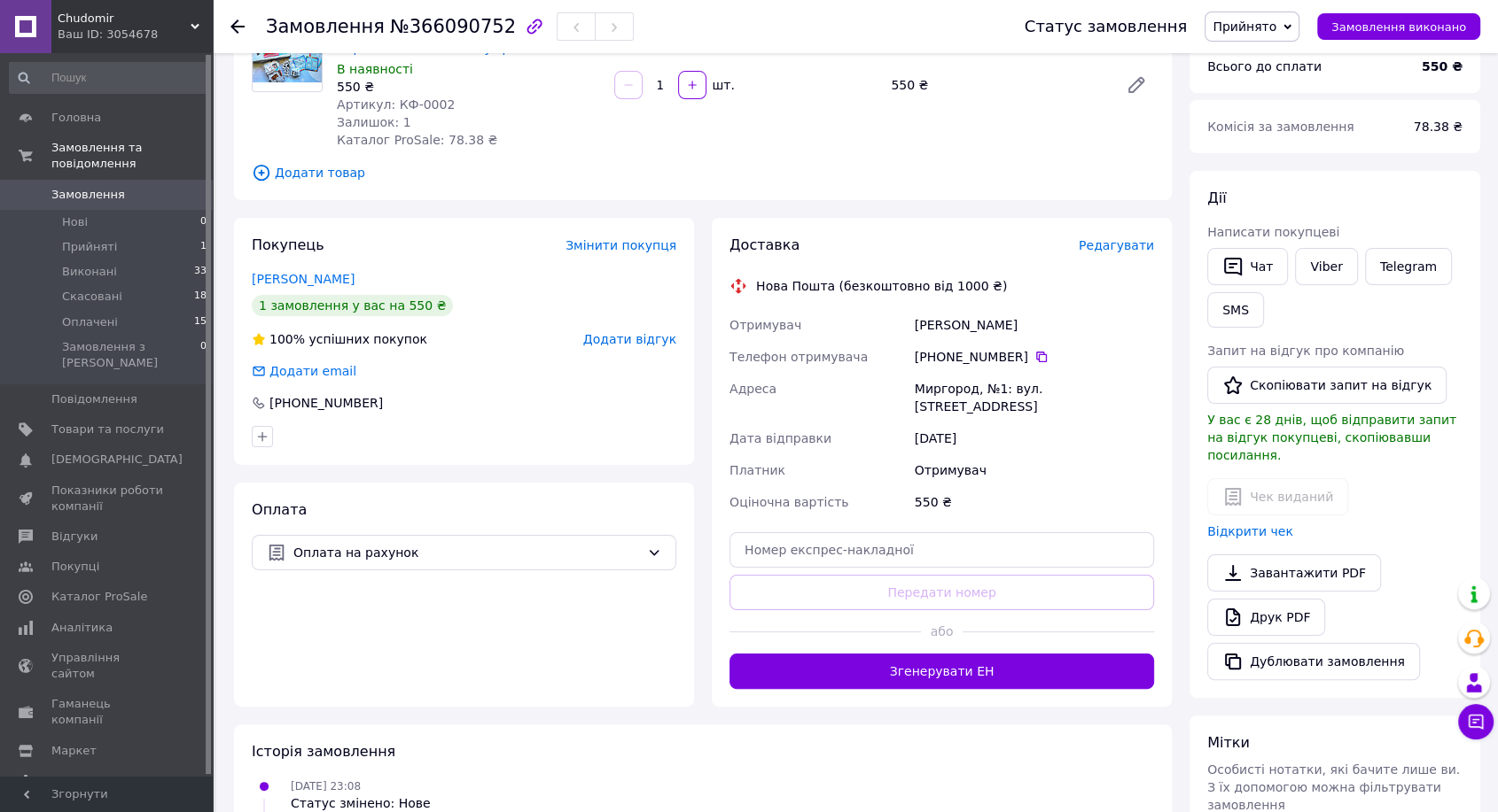
scroll to position [393, 0]
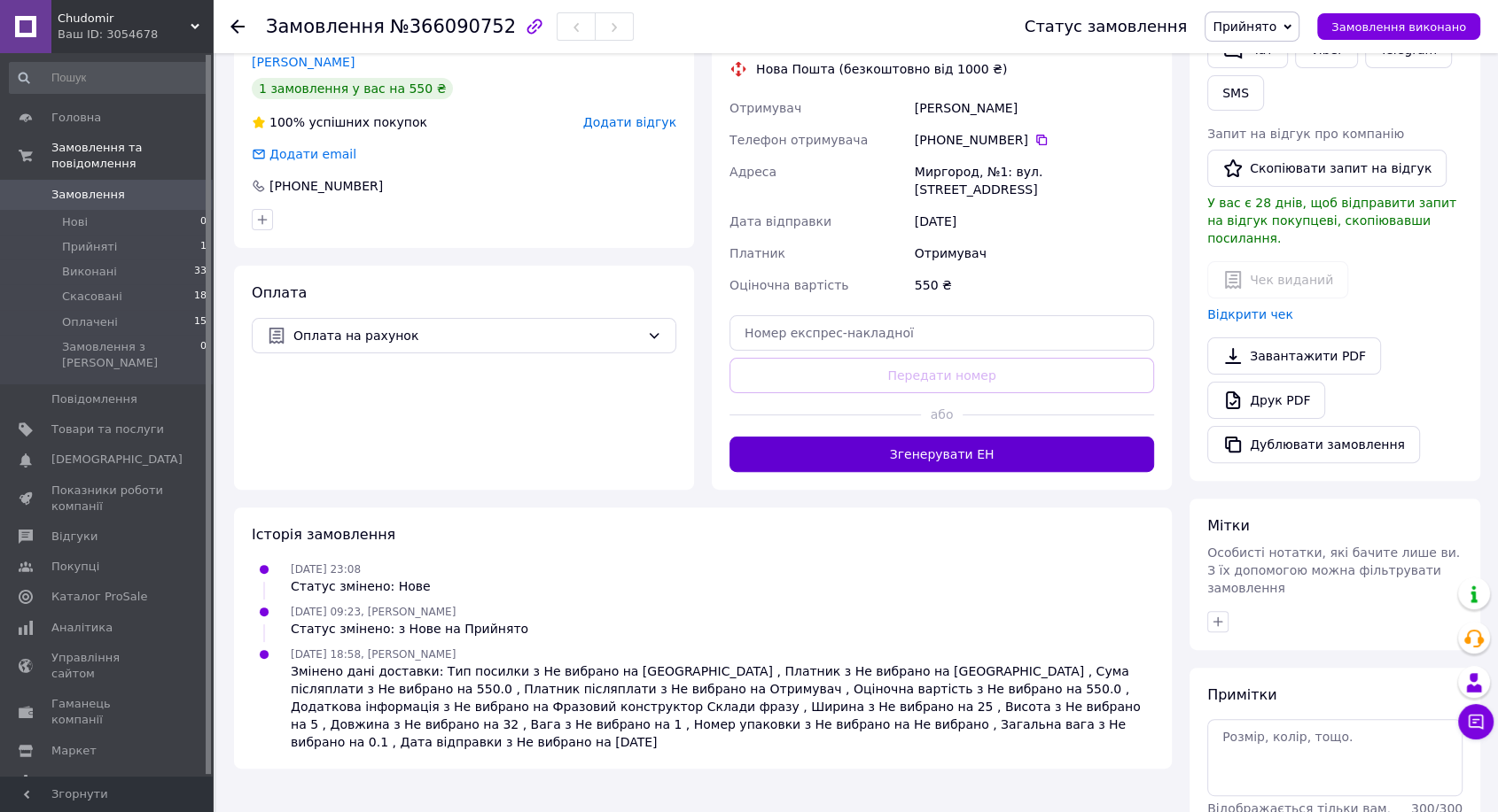
click at [991, 446] on button "Згенерувати ЕН" at bounding box center [942, 454] width 425 height 36
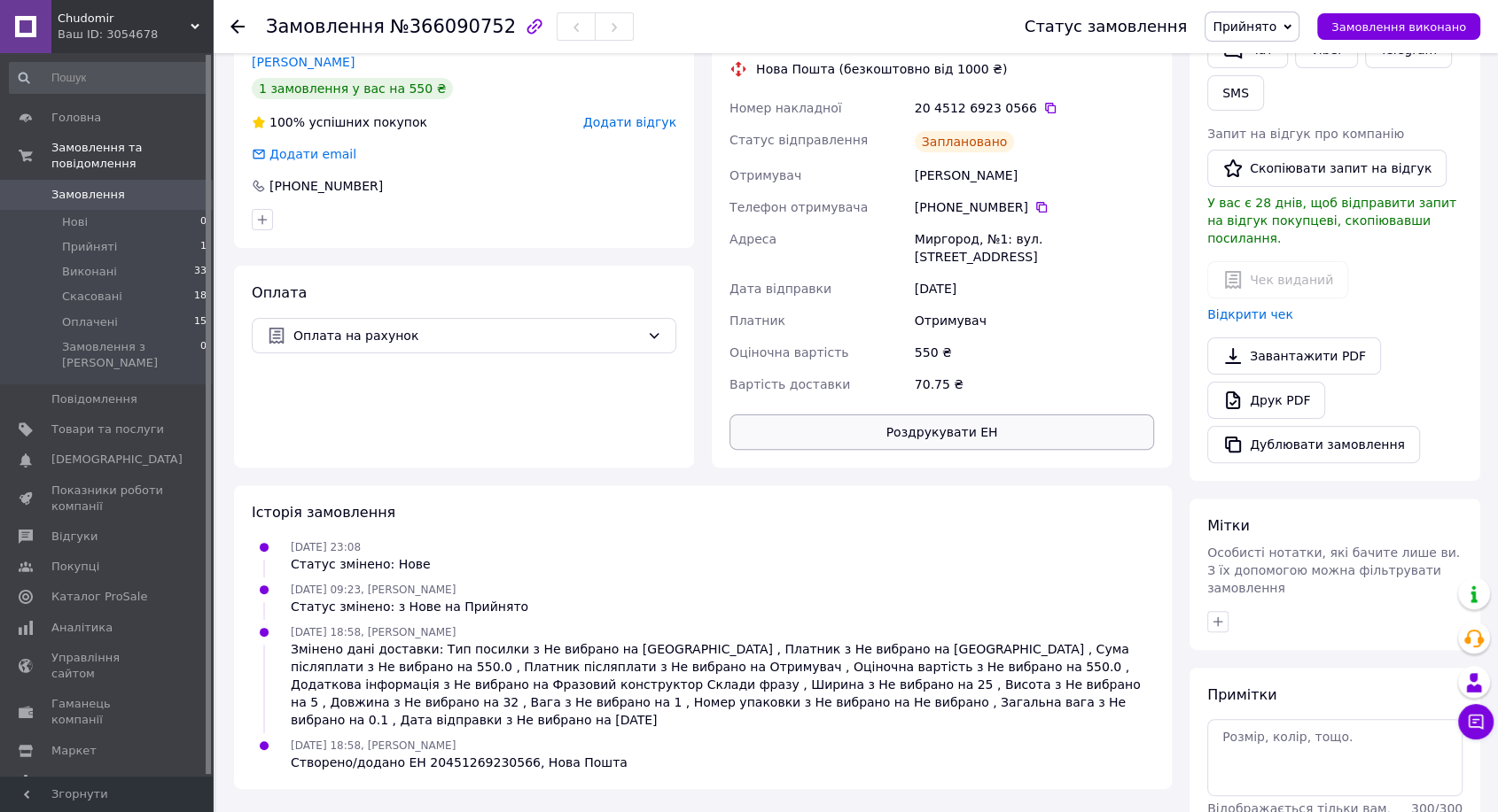
click at [974, 422] on button "Роздрукувати ЕН" at bounding box center [942, 432] width 425 height 36
click at [1371, 21] on span "Замовлення виконано" at bounding box center [1398, 27] width 134 height 14
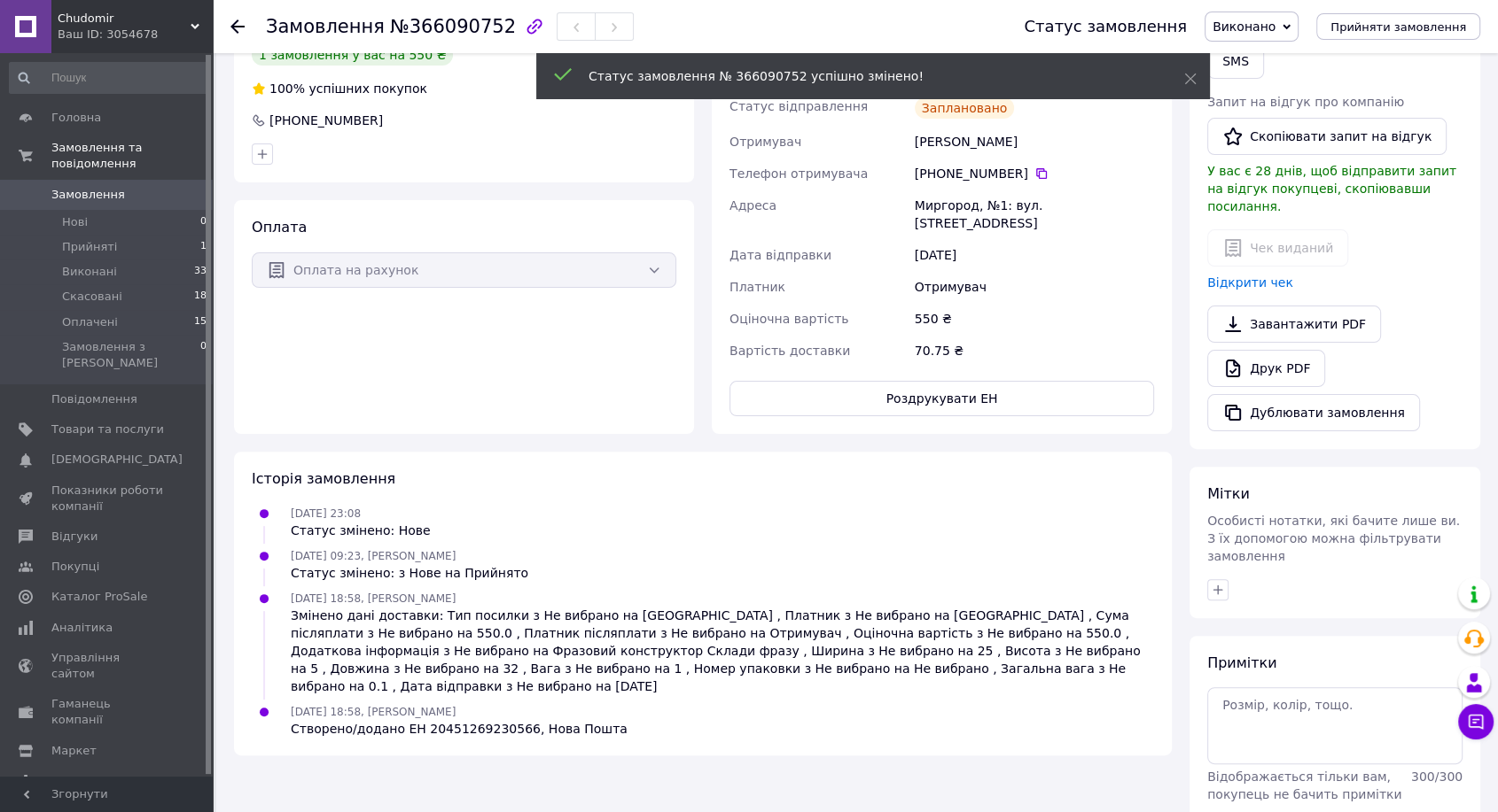
scroll to position [360, 0]
